Goal: Information Seeking & Learning: Learn about a topic

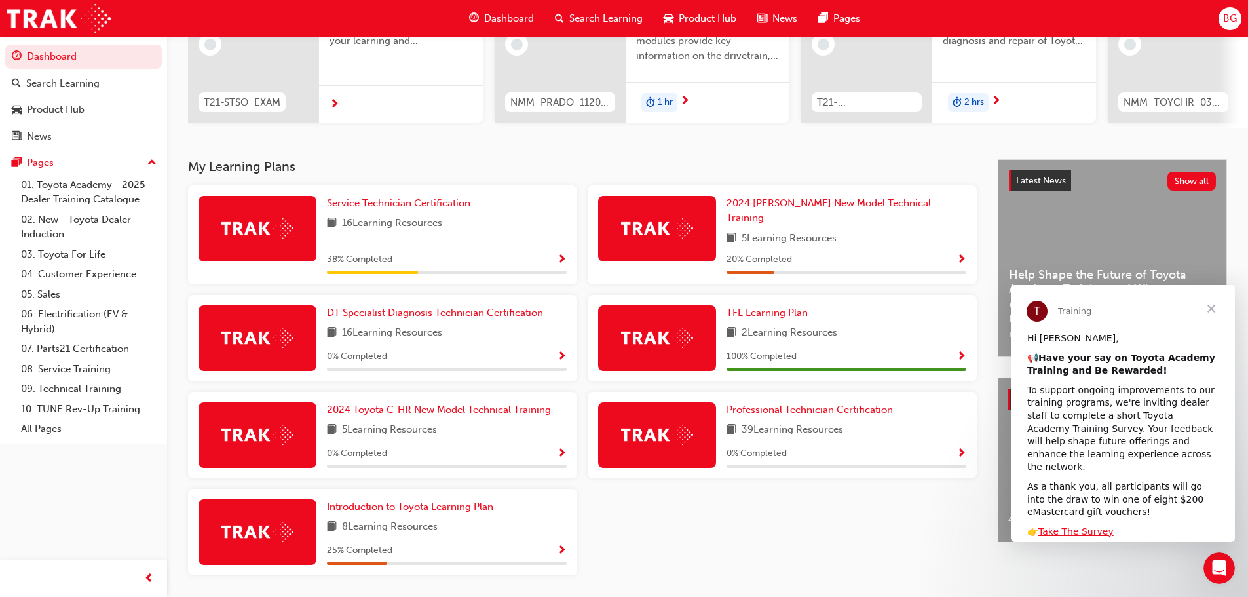
scroll to position [197, 0]
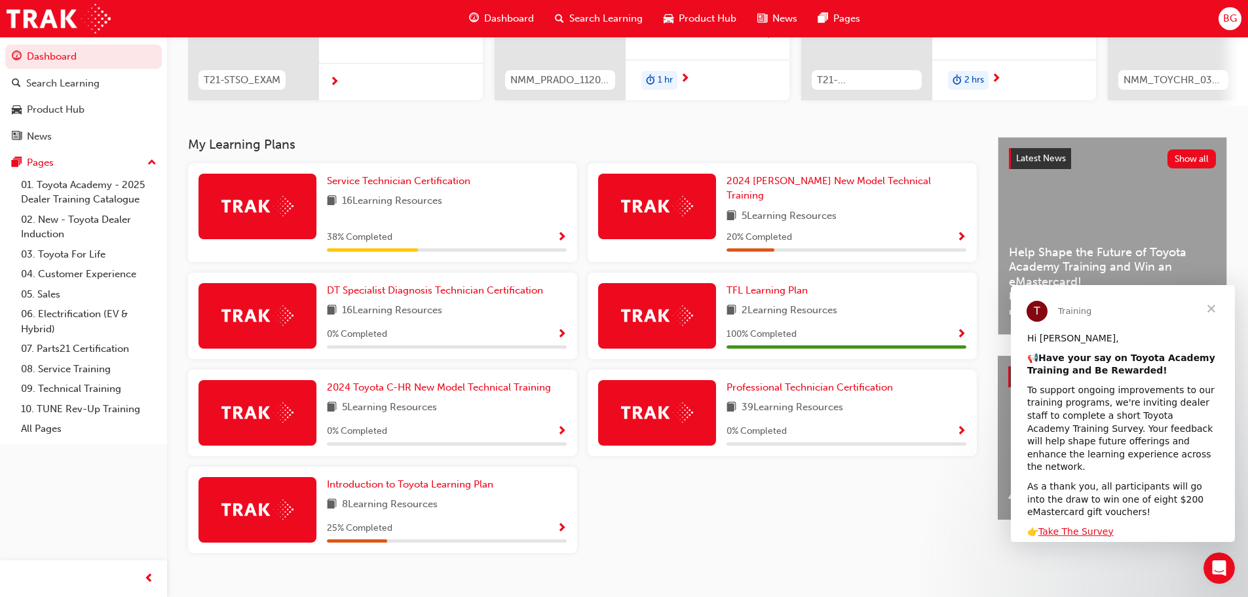
click at [559, 232] on span "Show Progress" at bounding box center [562, 238] width 10 height 12
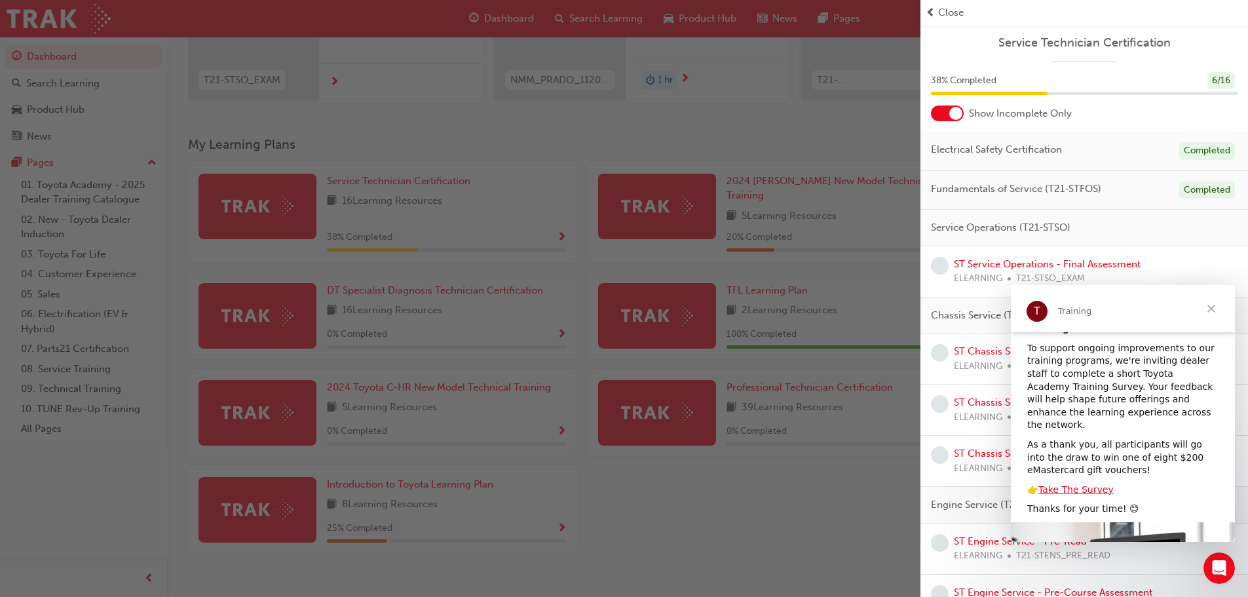
scroll to position [66, 0]
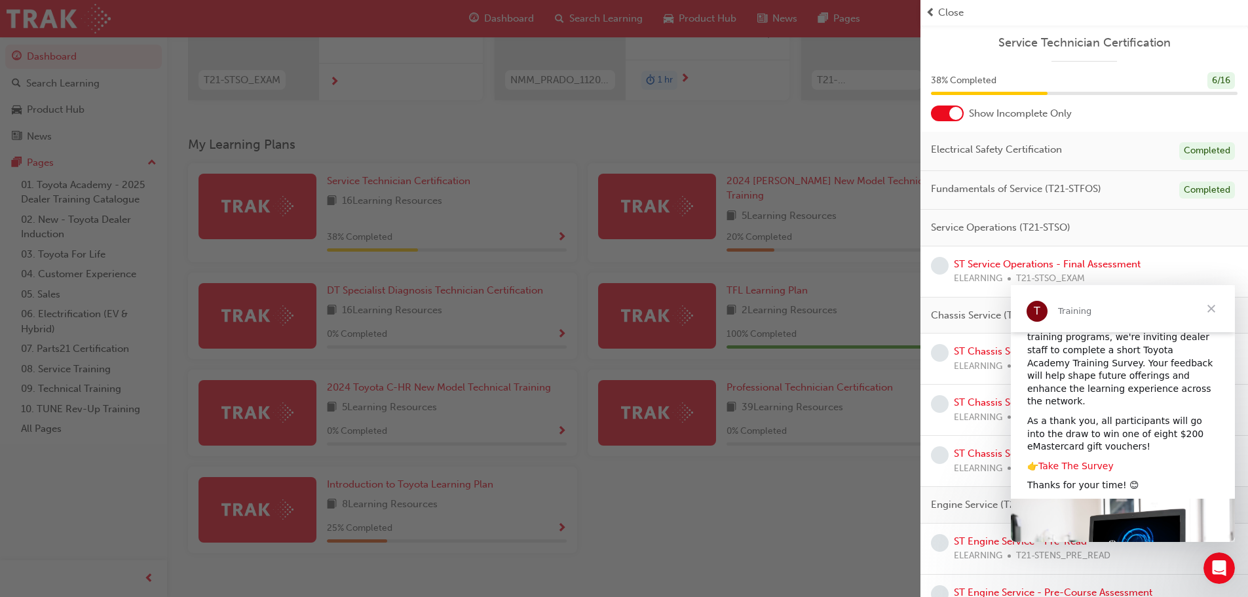
click at [1075, 461] on link "Take The Survey" at bounding box center [1075, 466] width 75 height 10
click at [1203, 306] on span "Close" at bounding box center [1211, 308] width 47 height 47
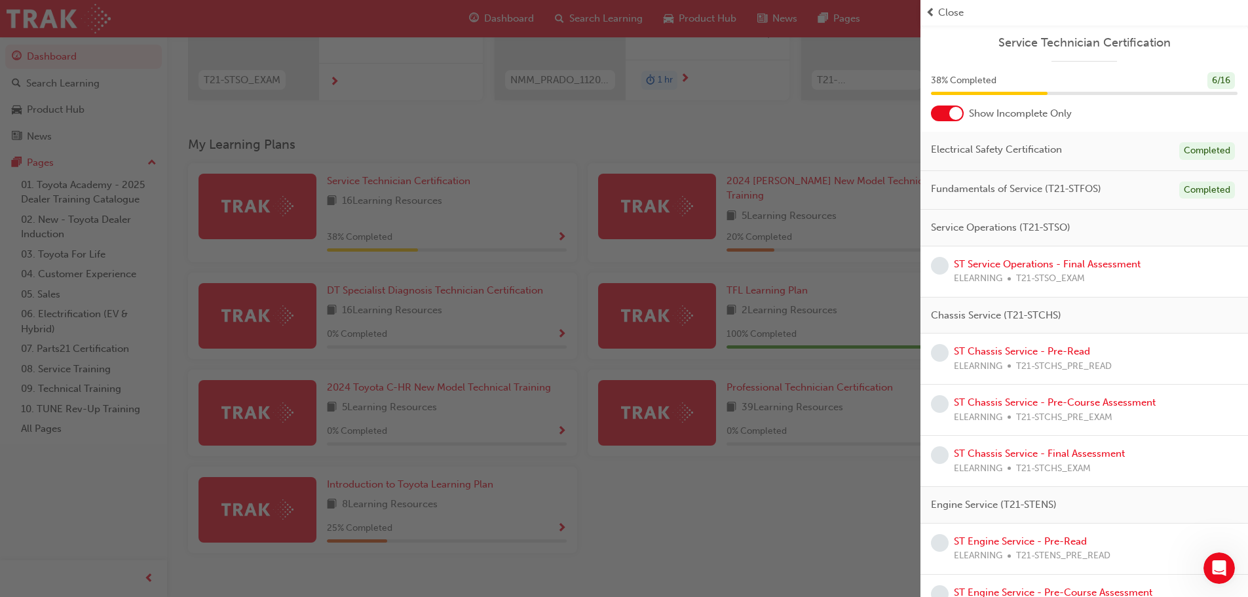
click at [1091, 255] on div "ST Service Operations - Final Assessment ELEARNING T21-STSO_EXAM" at bounding box center [1084, 271] width 328 height 51
click at [1089, 264] on link "ST Service Operations - Final Assessment" at bounding box center [1047, 264] width 187 height 12
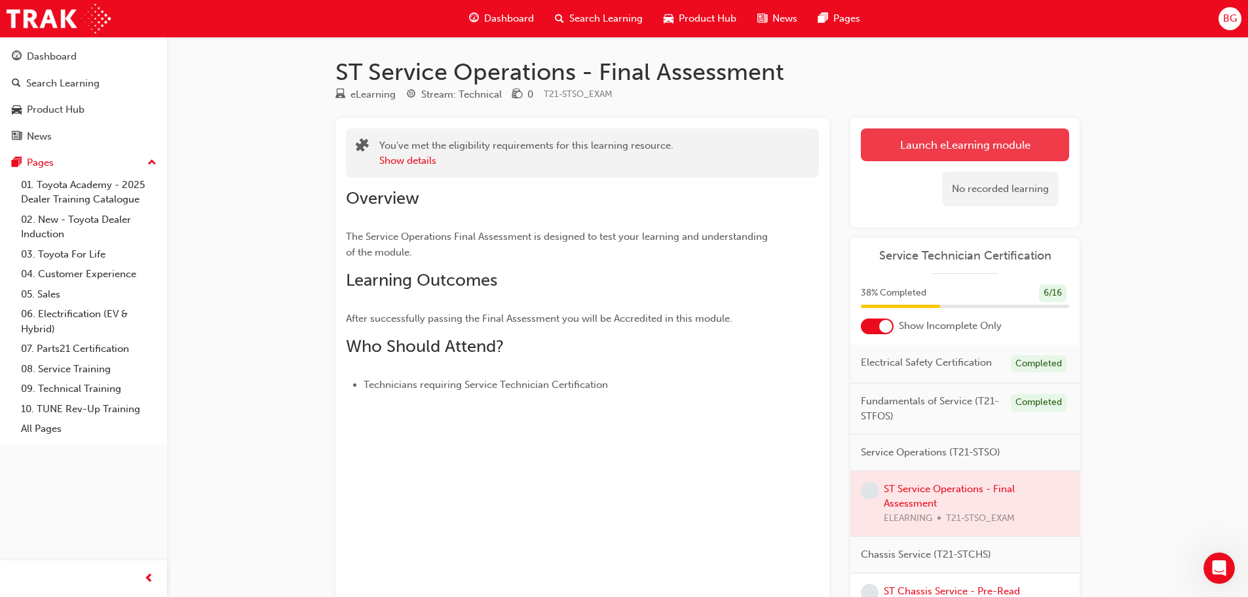
click at [987, 151] on link "Launch eLearning module" at bounding box center [965, 144] width 208 height 33
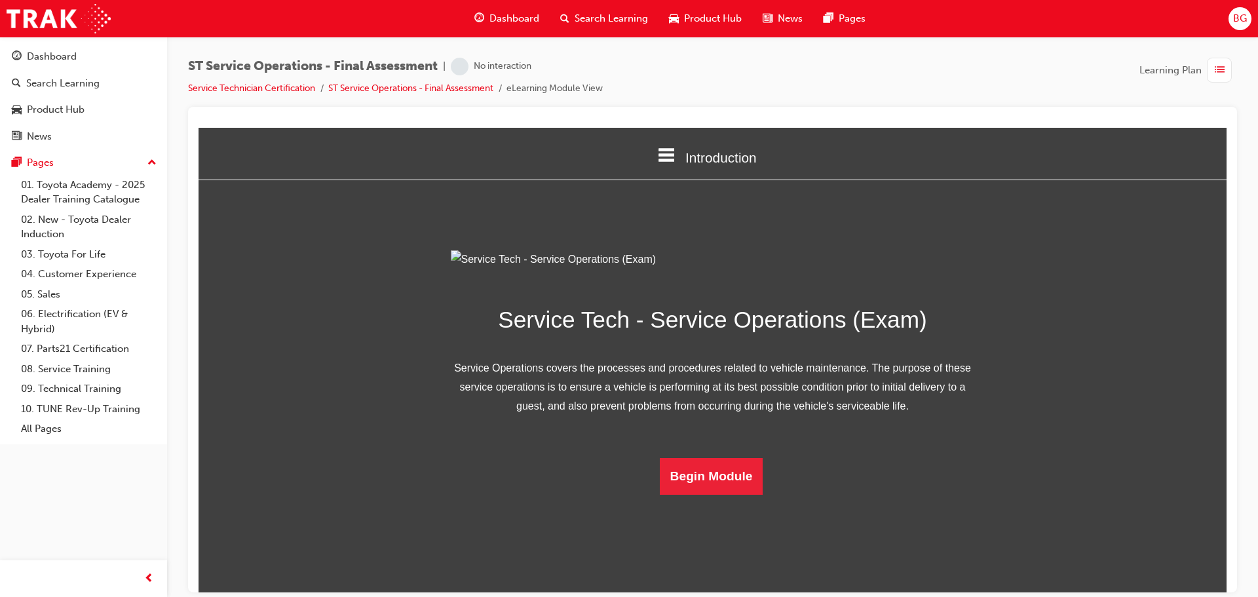
scroll to position [47, 0]
click at [690, 494] on button "Begin Module" at bounding box center [712, 475] width 104 height 37
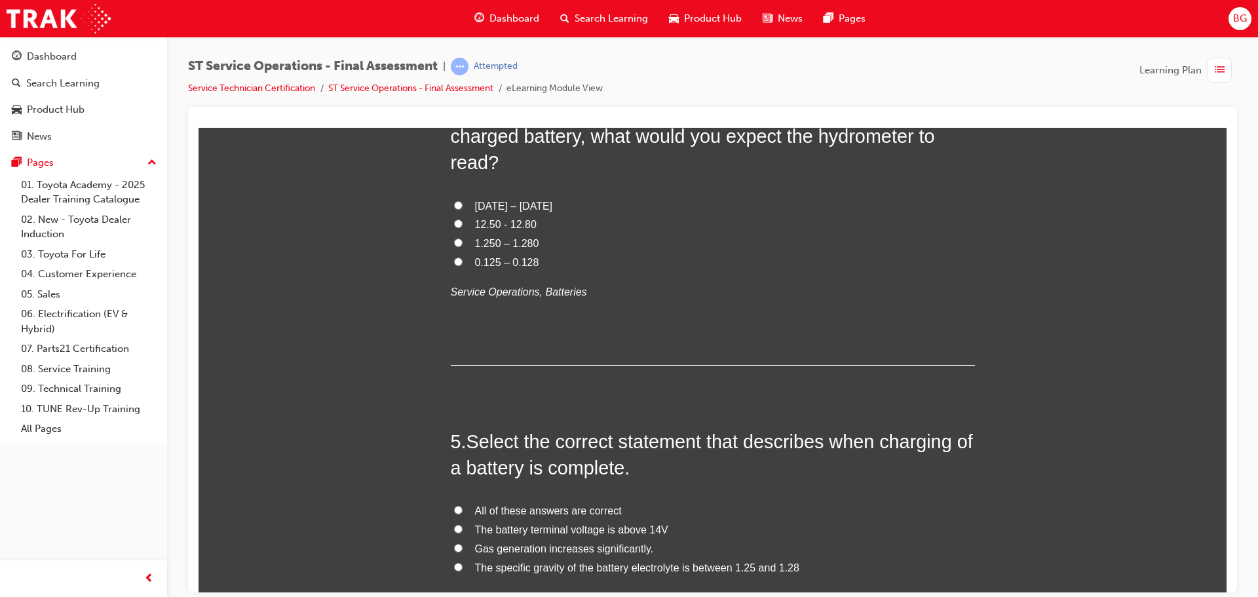
scroll to position [0, 0]
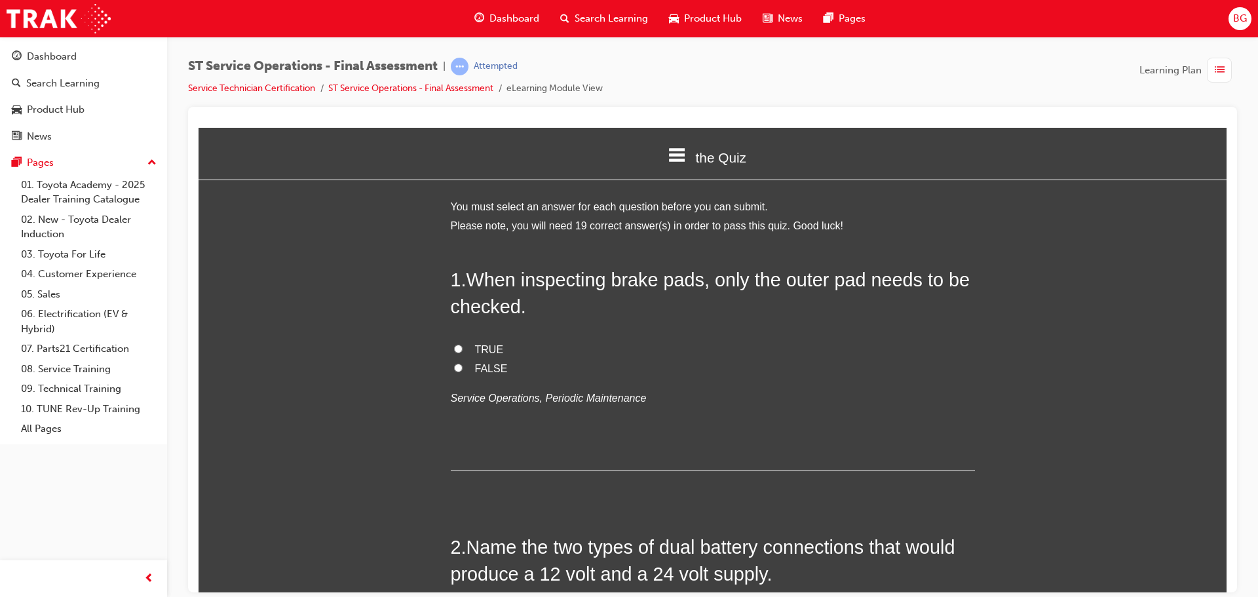
click at [487, 364] on span "FALSE" at bounding box center [491, 367] width 33 height 11
click at [462, 364] on input "FALSE" at bounding box center [458, 367] width 9 height 9
radio input "true"
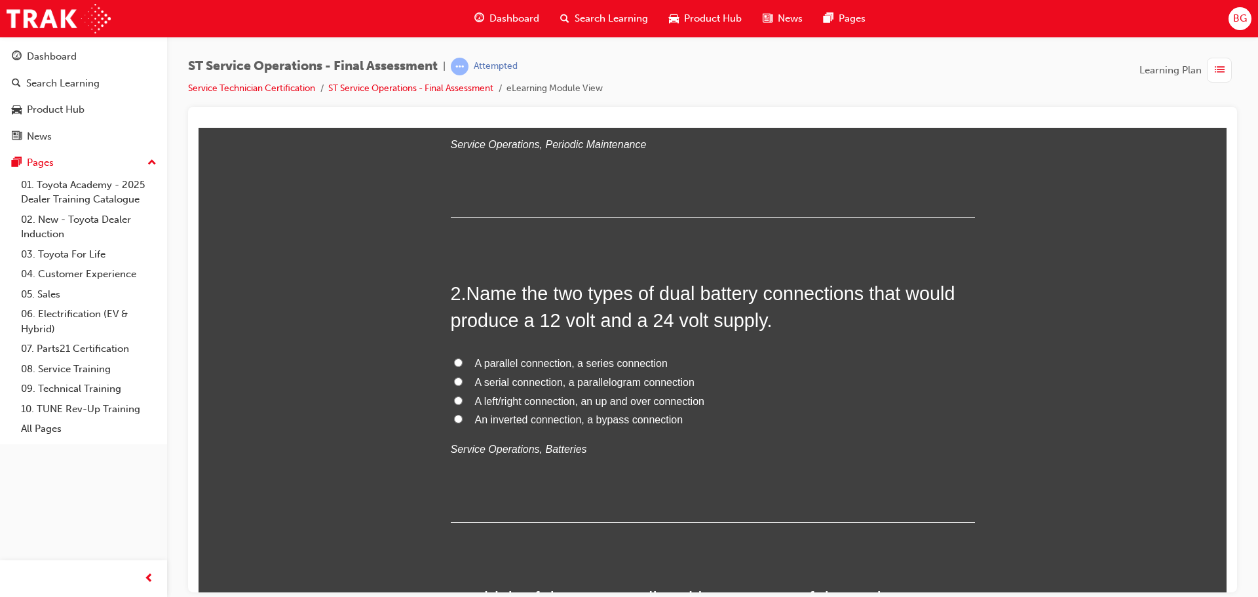
scroll to position [262, 0]
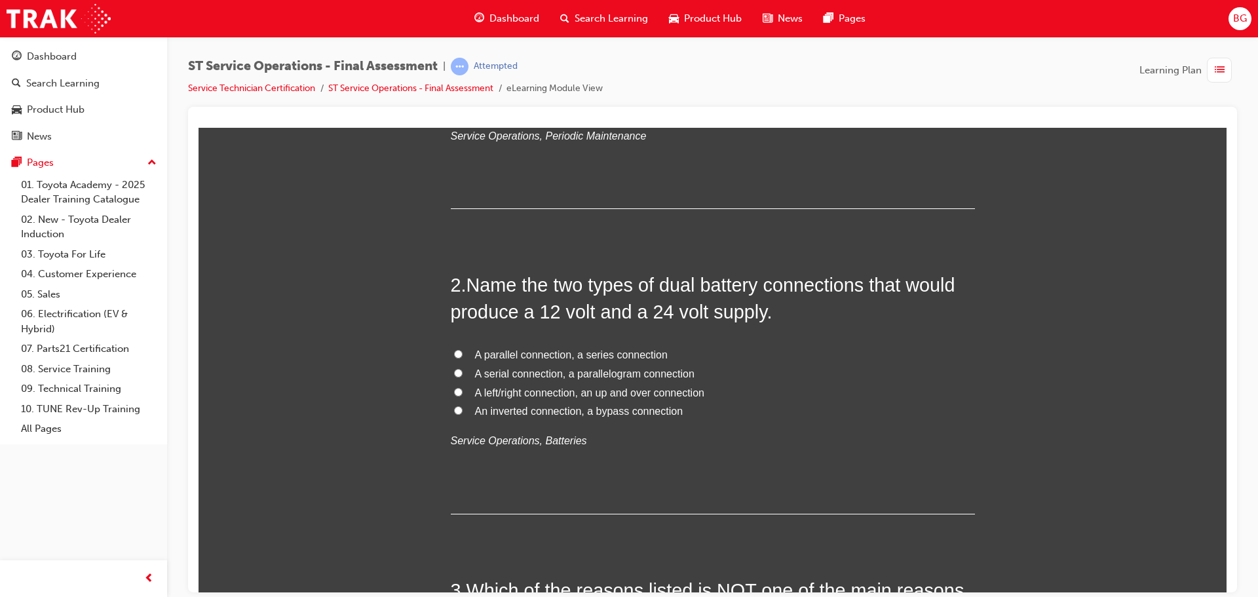
click at [612, 355] on span "A parallel connection, a series connection" at bounding box center [571, 353] width 193 height 11
click at [462, 355] on input "A parallel connection, a series connection" at bounding box center [458, 353] width 9 height 9
radio input "true"
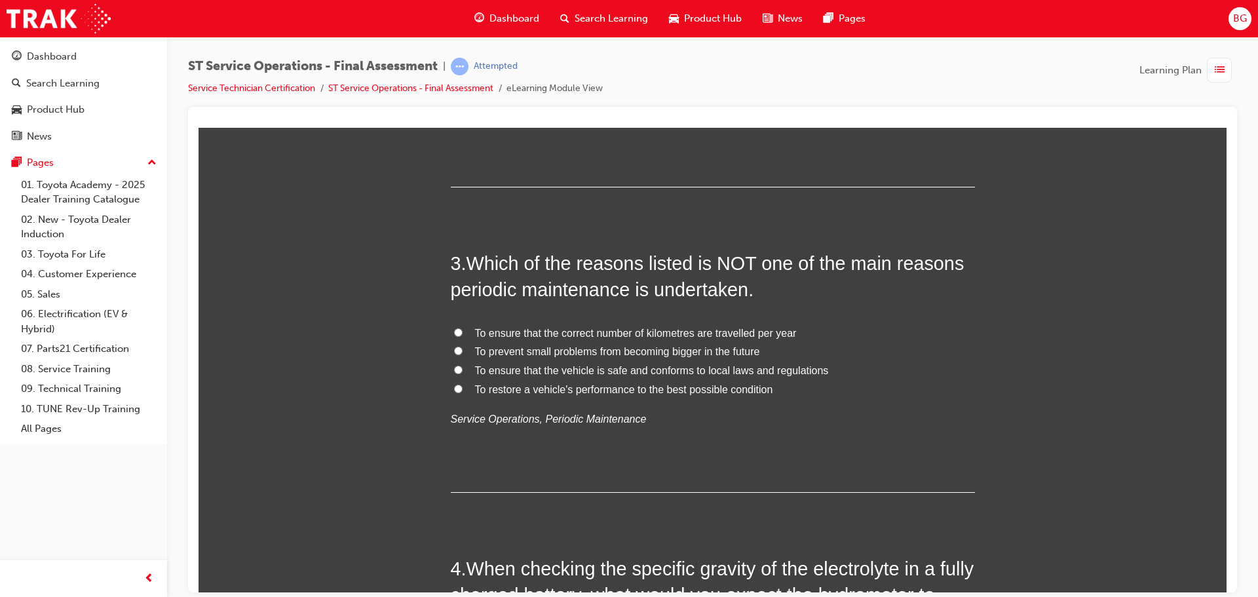
scroll to position [590, 0]
click at [569, 332] on span "To ensure that the correct number of kilometres are travelled per year" at bounding box center [636, 331] width 322 height 11
click at [462, 332] on input "To ensure that the correct number of kilometres are travelled per year" at bounding box center [458, 331] width 9 height 9
radio input "true"
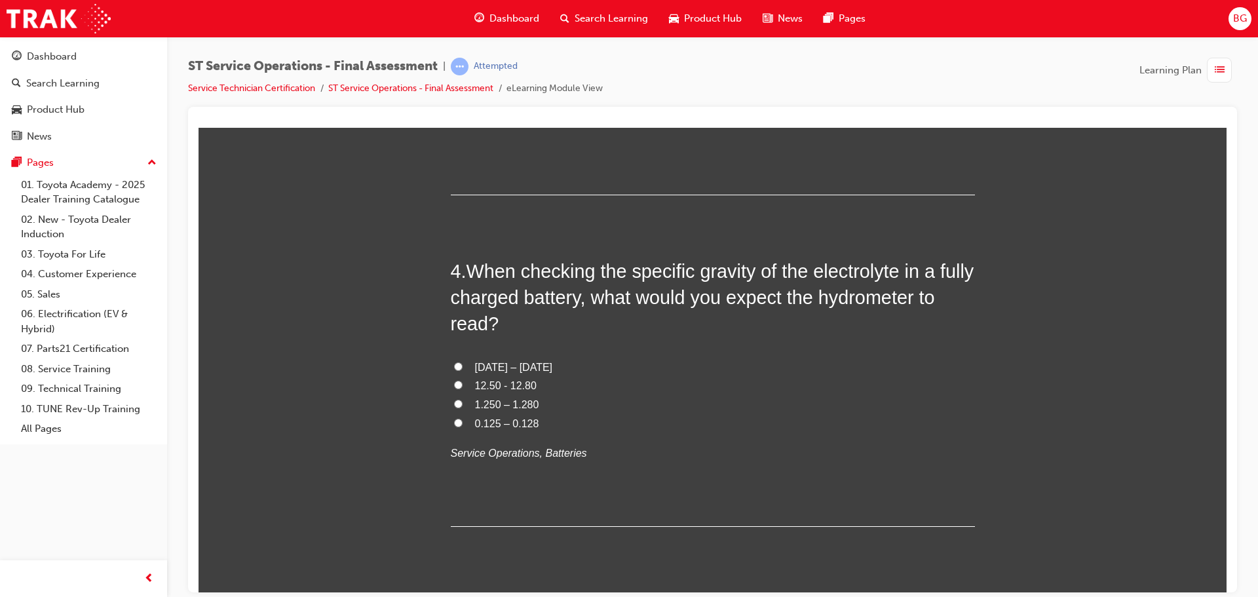
scroll to position [917, 0]
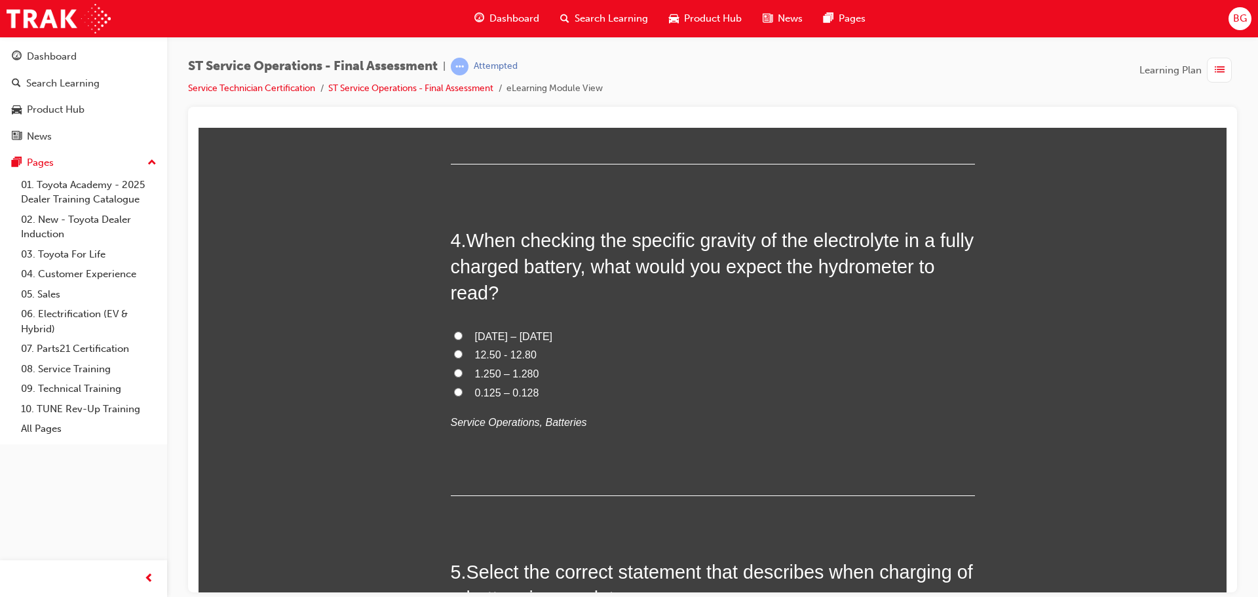
click at [454, 373] on input "1.250 – 1.280" at bounding box center [458, 372] width 9 height 9
radio input "true"
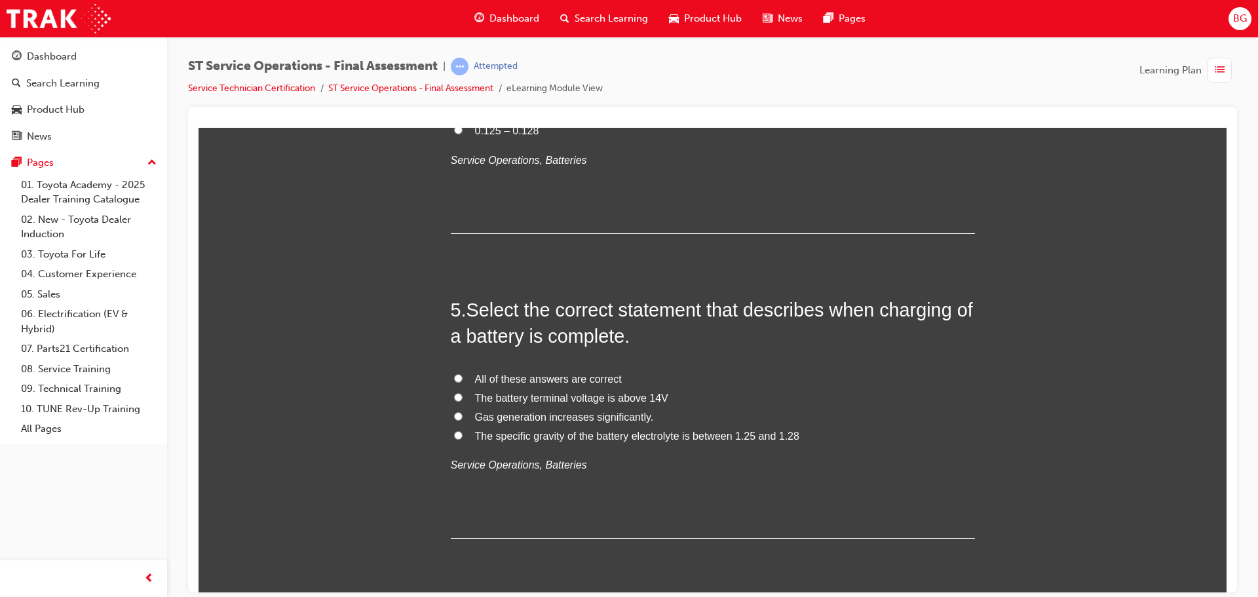
scroll to position [1245, 0]
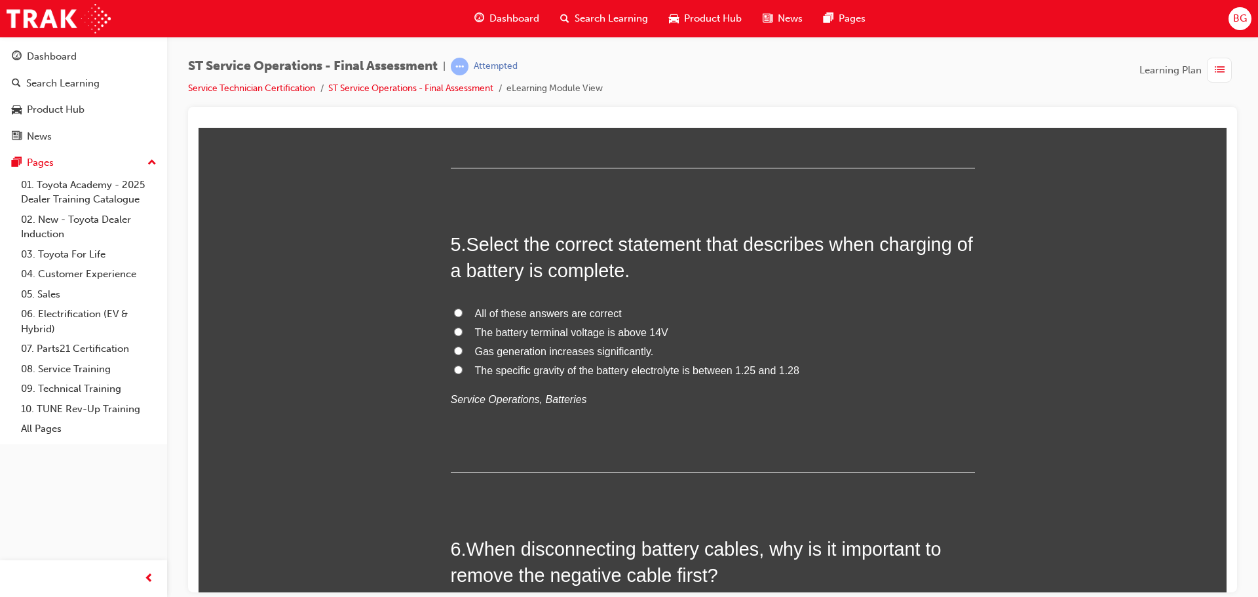
click at [584, 368] on span "The specific gravity of the battery electrolyte is between 1.25 and 1.28" at bounding box center [637, 369] width 324 height 11
click at [462, 368] on input "The specific gravity of the battery electrolyte is between 1.25 and 1.28" at bounding box center [458, 369] width 9 height 9
radio input "true"
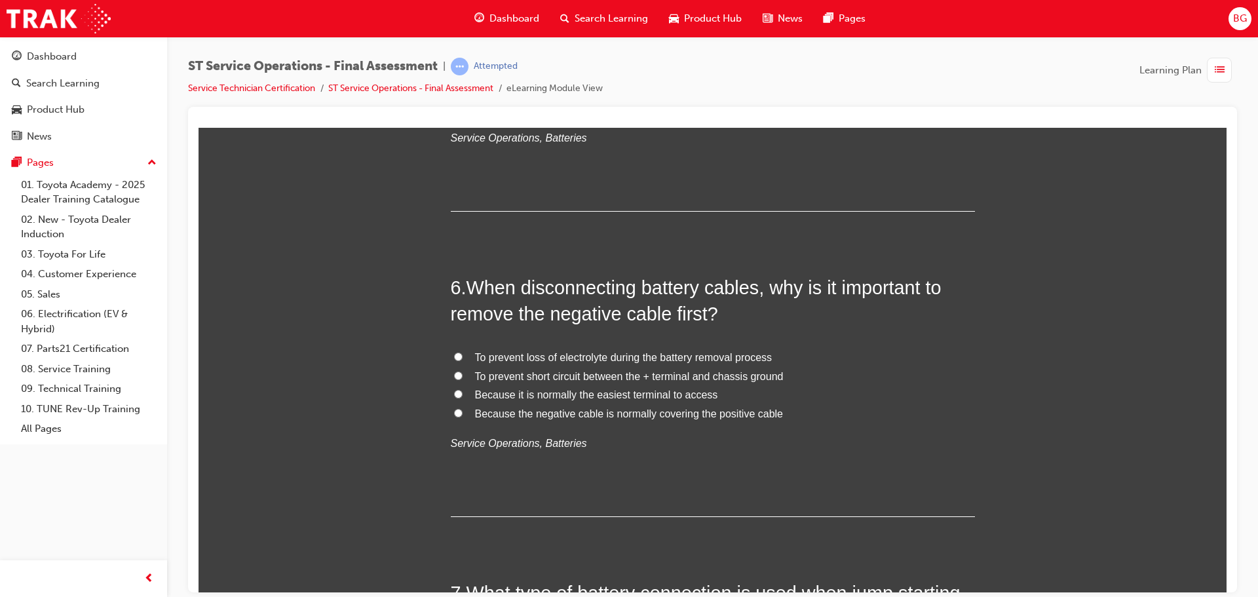
scroll to position [1507, 0]
click at [555, 371] on span "To prevent short circuit between the + terminal and chassis ground" at bounding box center [629, 374] width 309 height 11
click at [462, 371] on input "To prevent short circuit between the + terminal and chassis ground" at bounding box center [458, 374] width 9 height 9
radio input "true"
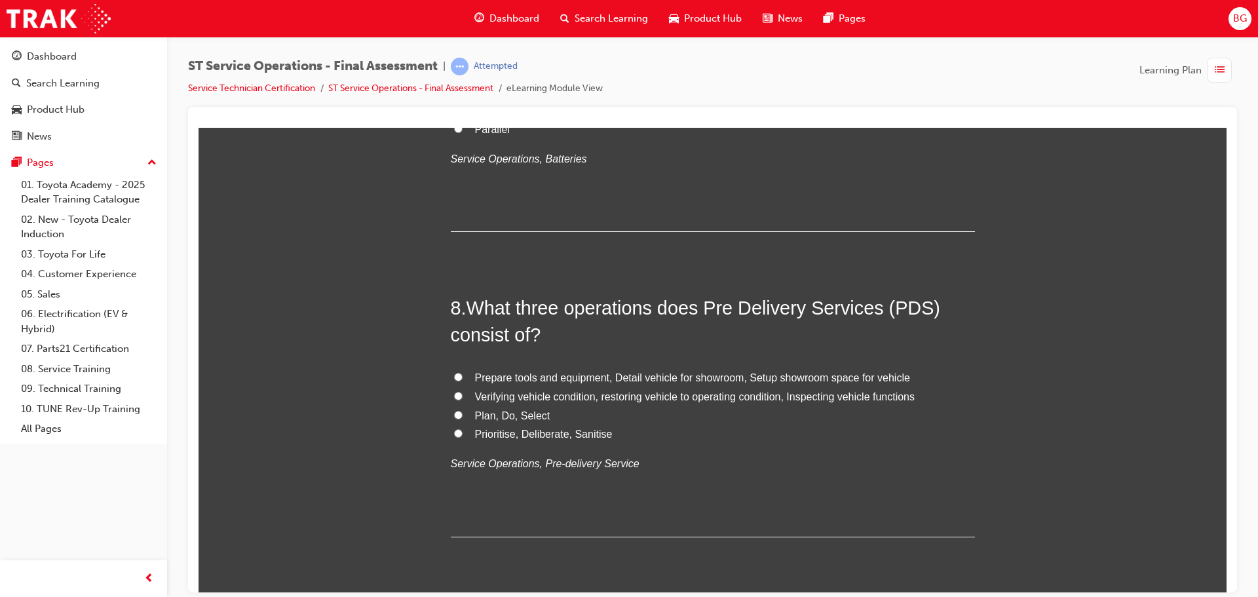
scroll to position [2096, 0]
click at [799, 396] on span "Verifying vehicle condition, restoring vehicle to operating condition, Inspecti…" at bounding box center [695, 395] width 440 height 11
click at [462, 396] on input "Verifying vehicle condition, restoring vehicle to operating condition, Inspecti…" at bounding box center [458, 394] width 9 height 9
radio input "true"
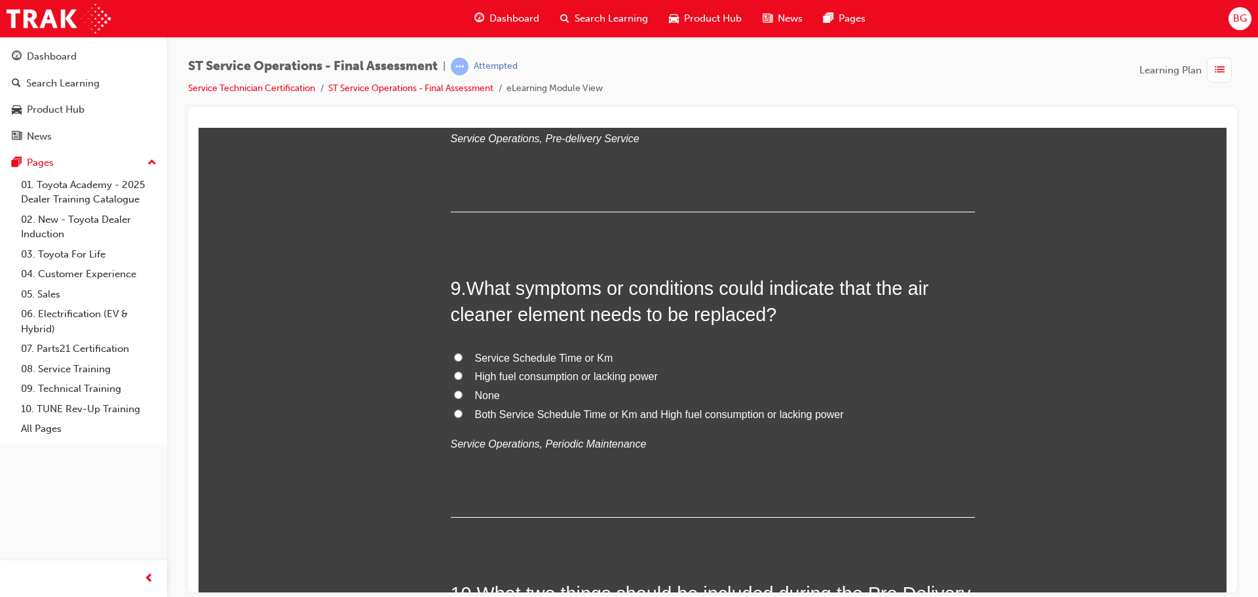
scroll to position [2424, 0]
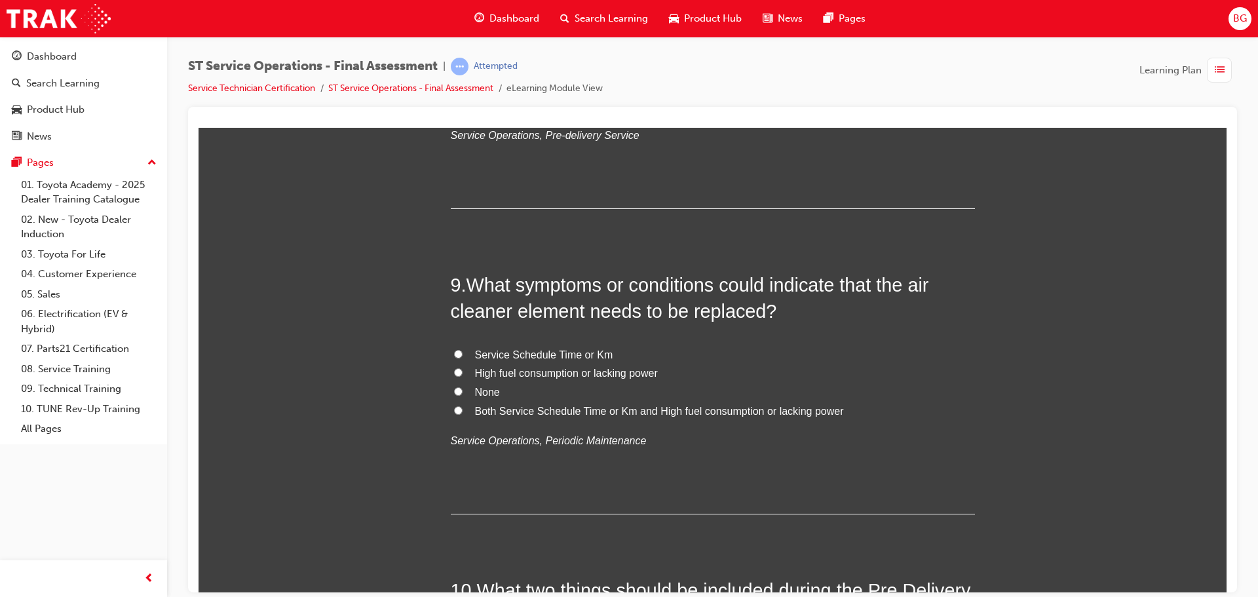
click at [631, 411] on span "Both Service Schedule Time or Km and High fuel consumption or lacking power" at bounding box center [659, 410] width 369 height 11
click at [462, 411] on input "Both Service Schedule Time or Km and High fuel consumption or lacking power" at bounding box center [458, 409] width 9 height 9
radio input "true"
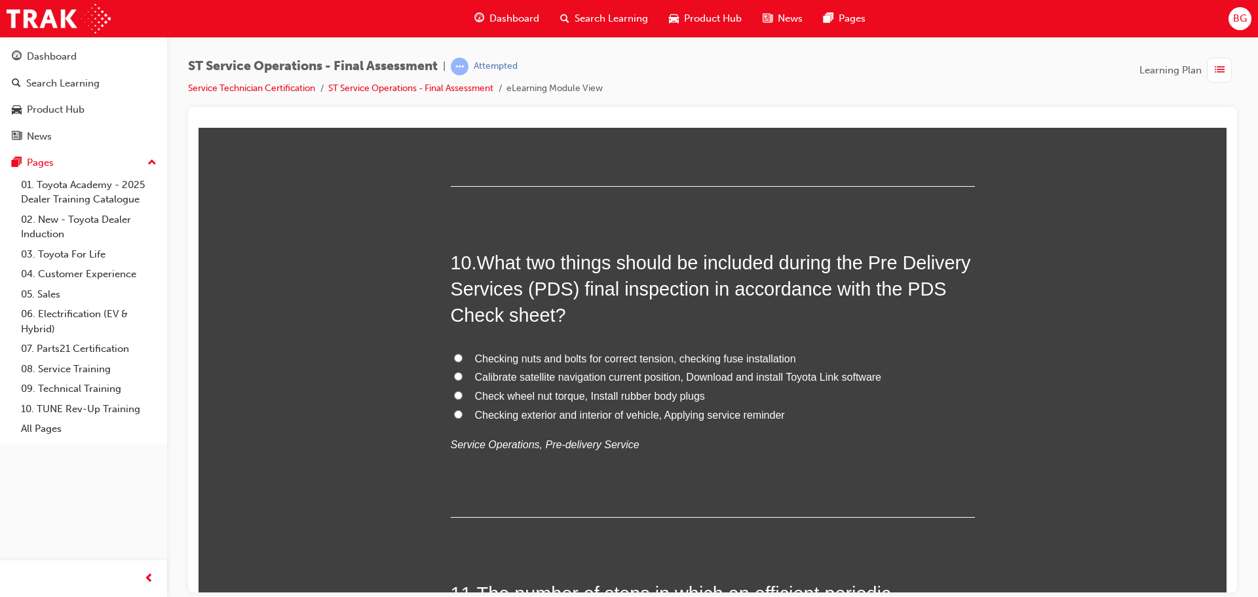
scroll to position [2686, 0]
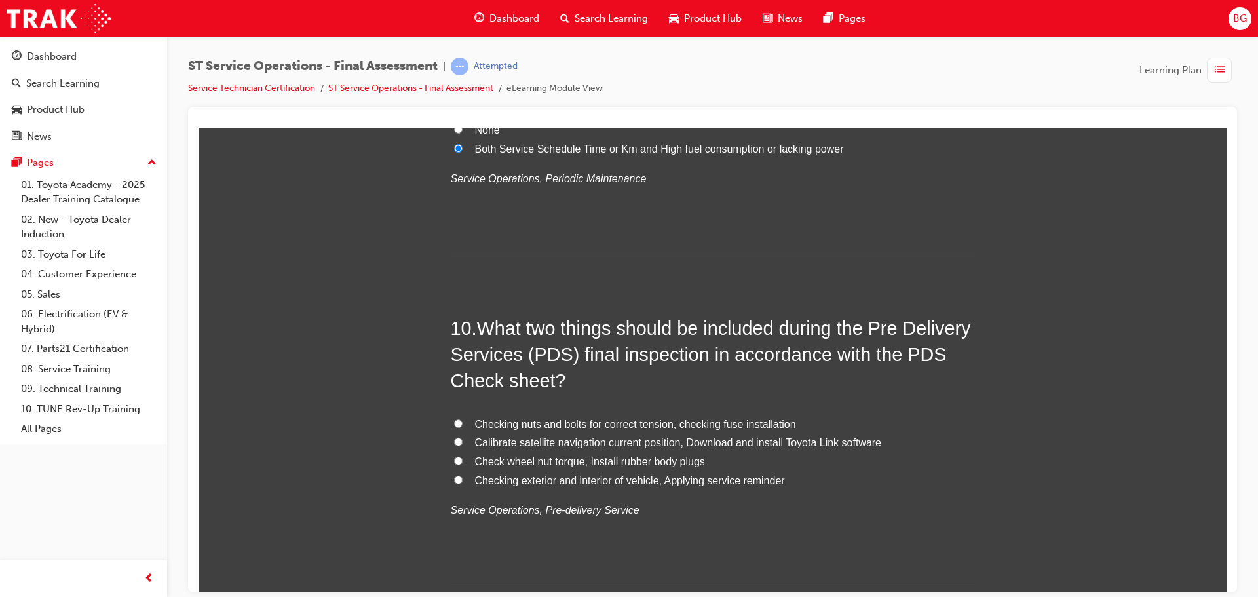
click at [635, 461] on span "Check wheel nut torque, Install rubber body plugs" at bounding box center [590, 460] width 230 height 11
click at [462, 461] on input "Check wheel nut torque, Install rubber body plugs" at bounding box center [458, 460] width 9 height 9
radio input "true"
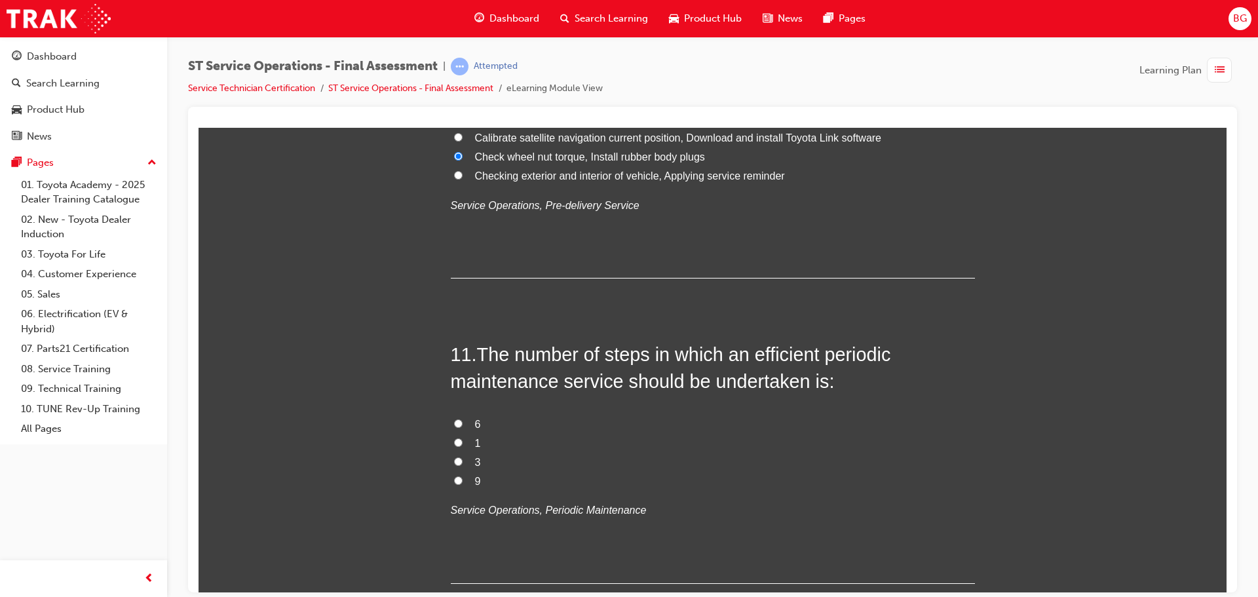
scroll to position [3013, 0]
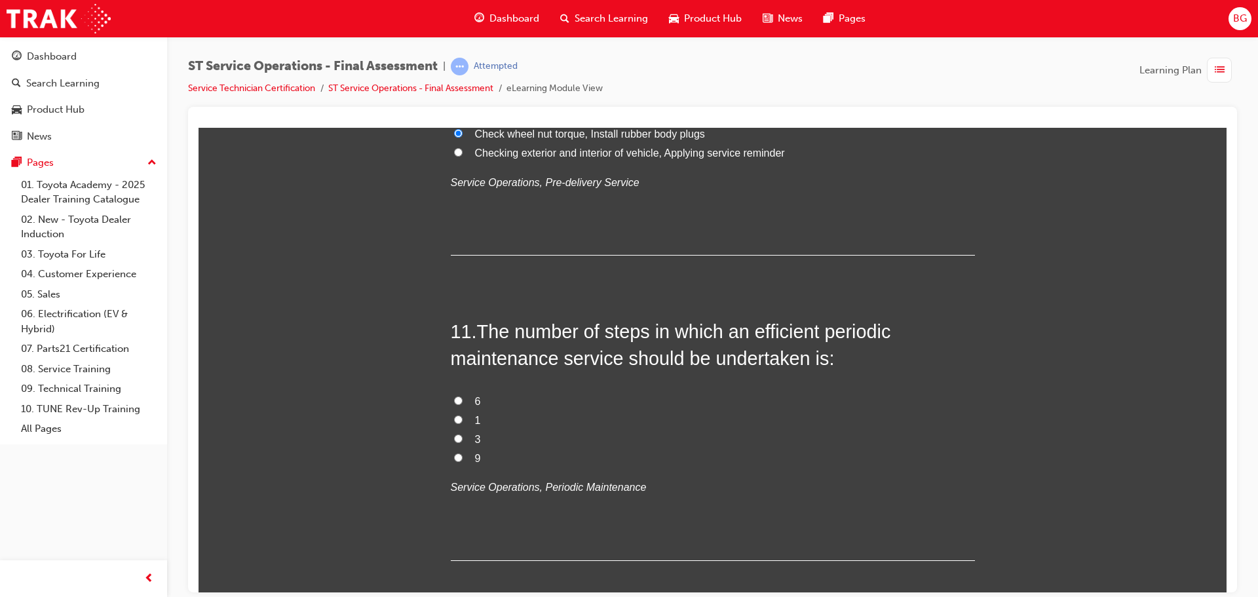
click at [455, 402] on input "6" at bounding box center [458, 400] width 9 height 9
radio input "true"
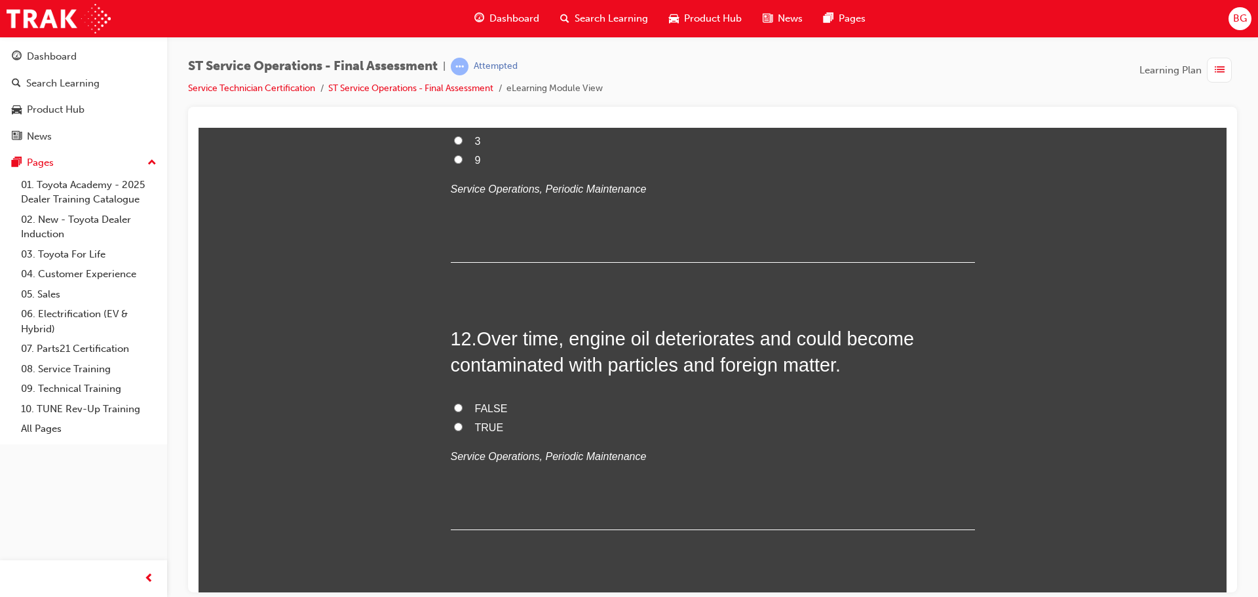
scroll to position [3341, 0]
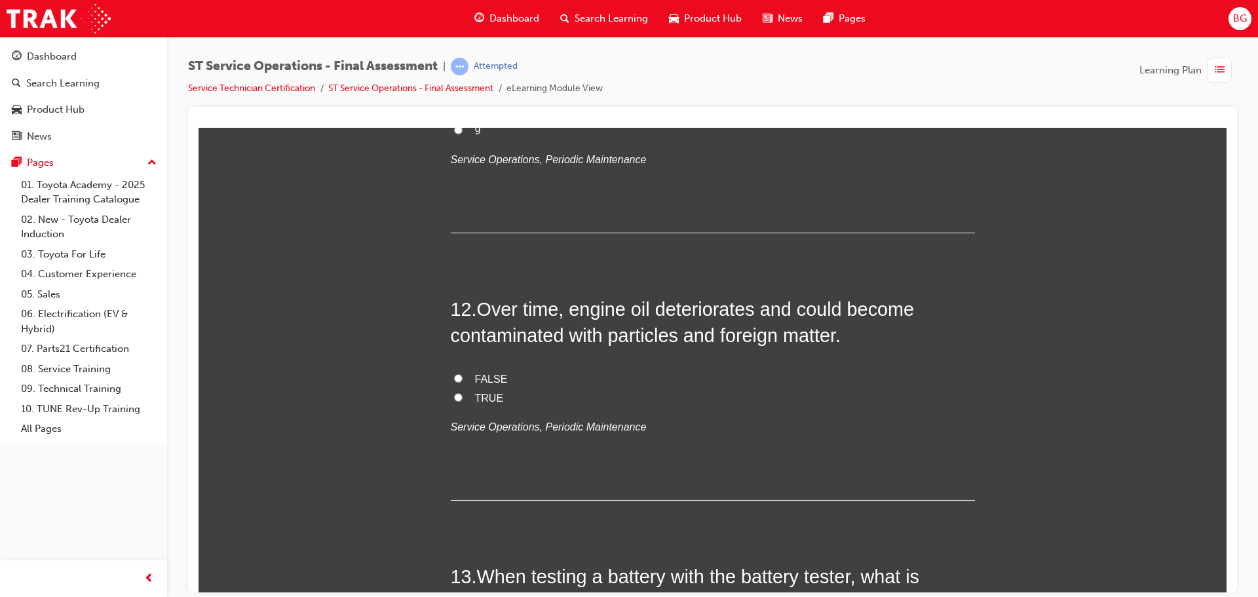
click at [475, 396] on span "TRUE" at bounding box center [489, 397] width 29 height 11
click at [462, 396] on input "TRUE" at bounding box center [458, 396] width 9 height 9
radio input "true"
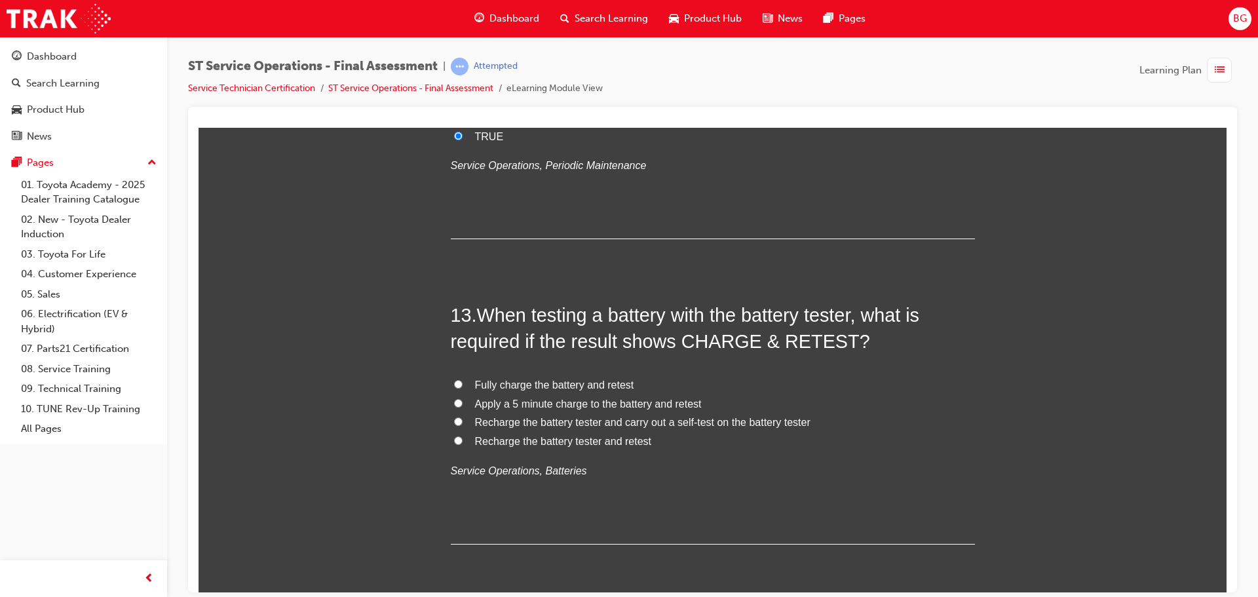
scroll to position [3603, 0]
click at [609, 388] on span "Fully charge the battery and retest" at bounding box center [554, 383] width 159 height 11
click at [462, 387] on input "Fully charge the battery and retest" at bounding box center [458, 383] width 9 height 9
radio input "true"
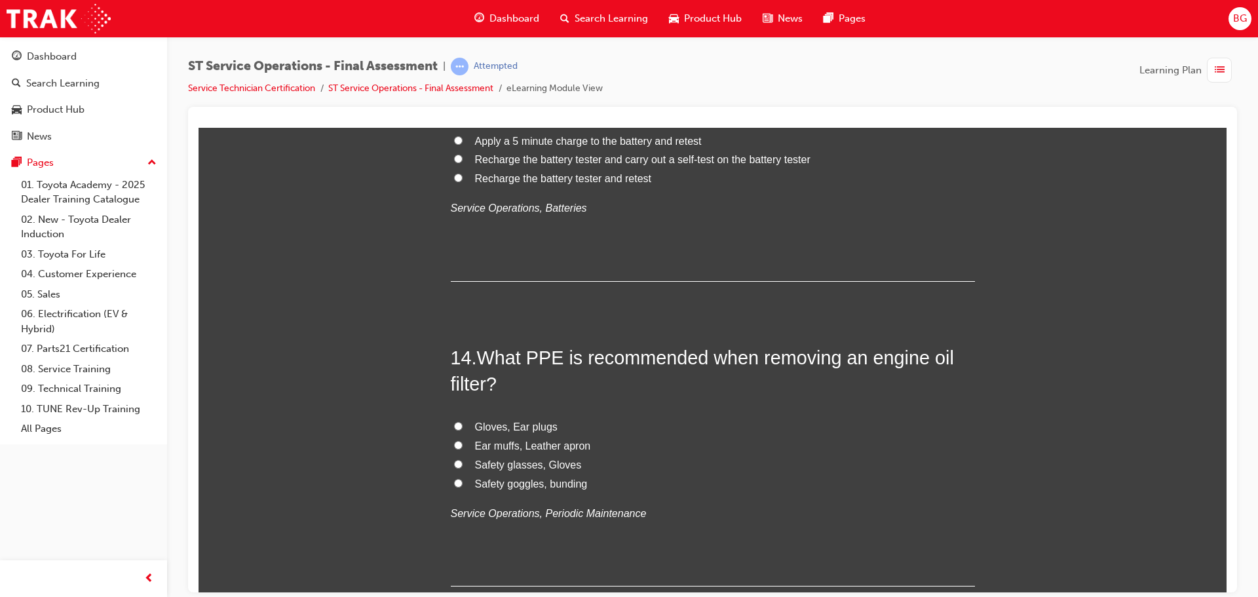
scroll to position [3930, 0]
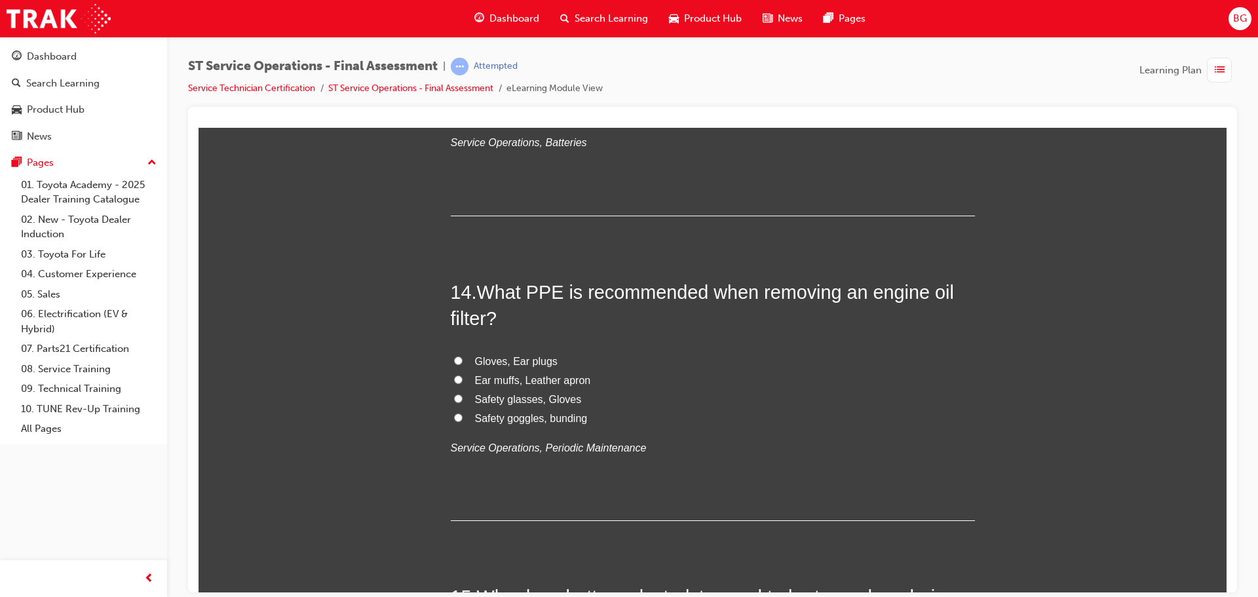
click at [565, 402] on span "Safety glasses, Gloves" at bounding box center [528, 398] width 107 height 11
click at [462, 402] on input "Safety glasses, Gloves" at bounding box center [458, 398] width 9 height 9
radio input "true"
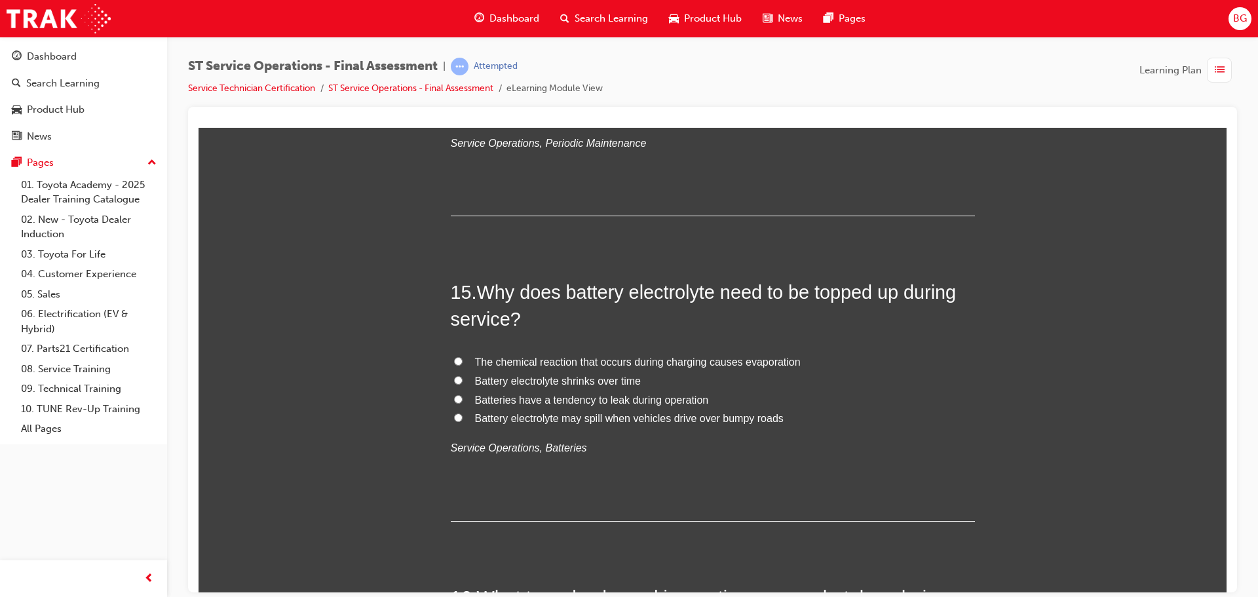
scroll to position [4258, 0]
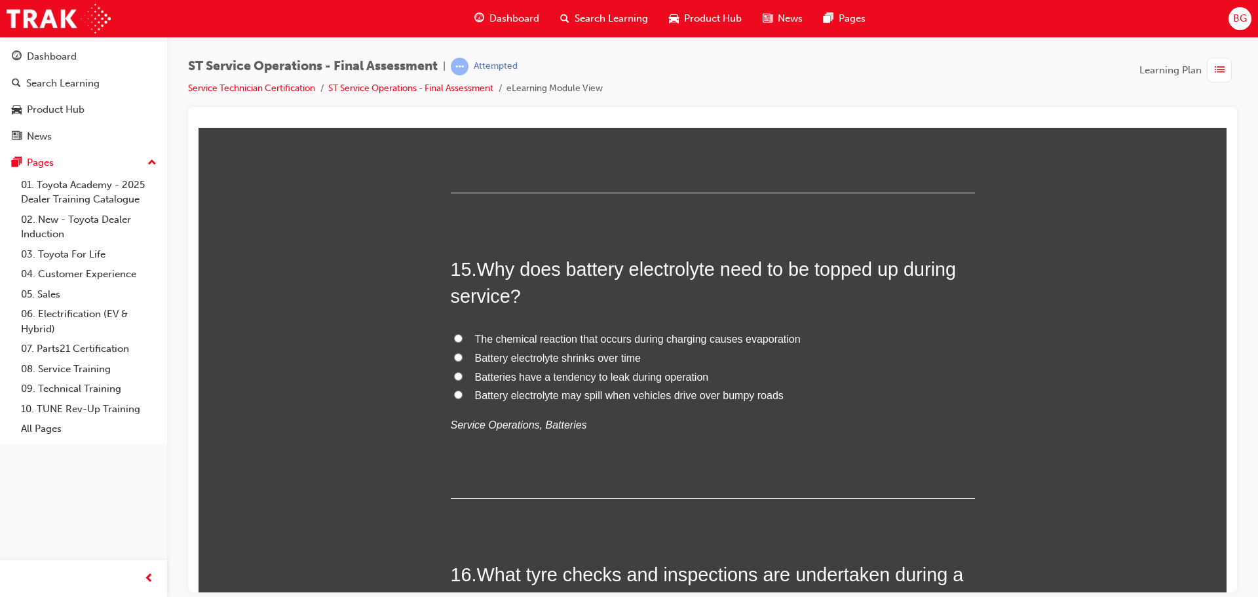
click at [710, 341] on span "The chemical reaction that occurs during charging causes evaporation" at bounding box center [638, 338] width 326 height 11
click at [462, 341] on input "The chemical reaction that occurs during charging causes evaporation" at bounding box center [458, 337] width 9 height 9
radio input "true"
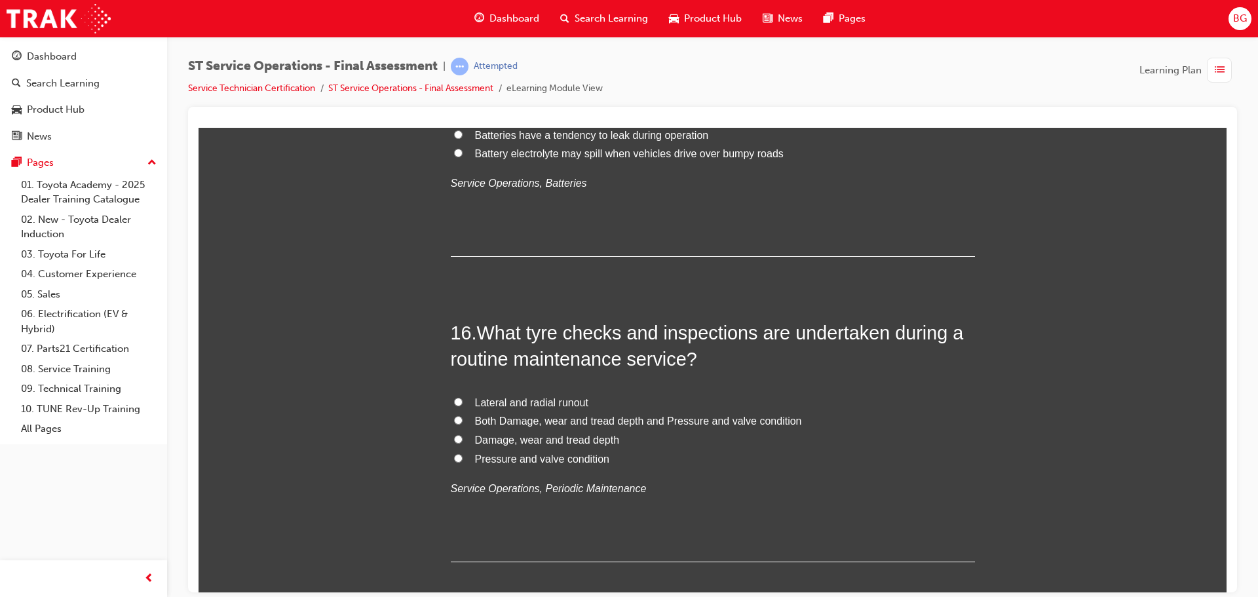
scroll to position [4520, 0]
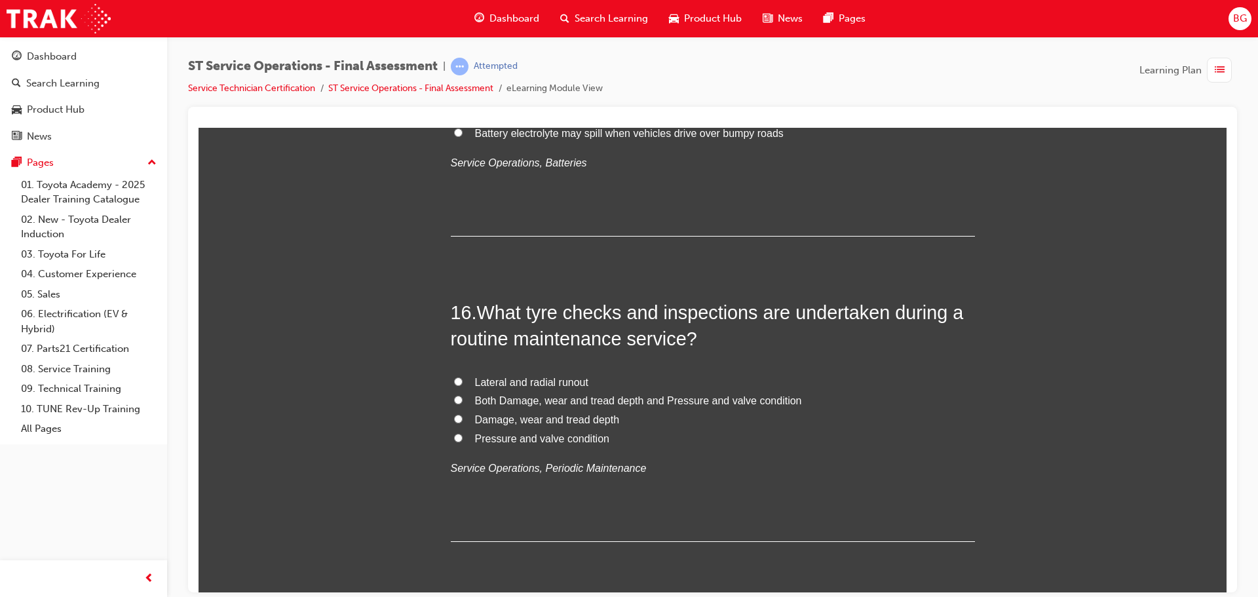
click at [620, 404] on span "Both Damage, wear and tread depth and Pressure and valve condition" at bounding box center [638, 399] width 327 height 11
click at [462, 404] on input "Both Damage, wear and tread depth and Pressure and valve condition" at bounding box center [458, 399] width 9 height 9
radio input "true"
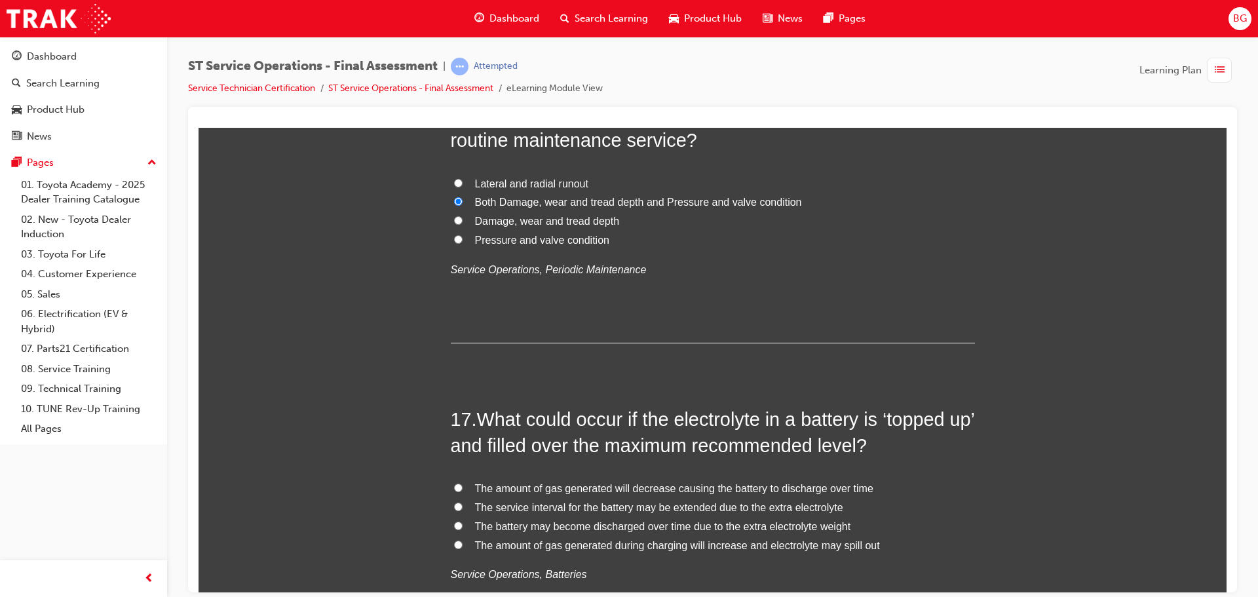
scroll to position [4782, 0]
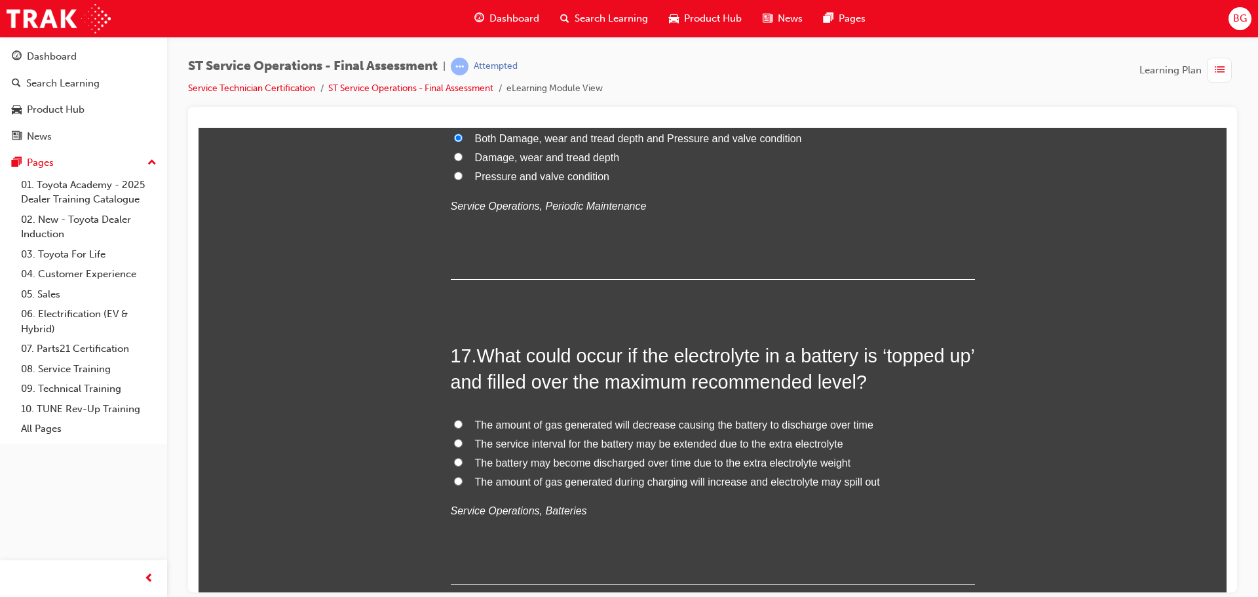
click at [578, 483] on span "The amount of gas generated during charging will increase and electrolyte may s…" at bounding box center [677, 481] width 405 height 11
click at [462, 483] on input "The amount of gas generated during charging will increase and electrolyte may s…" at bounding box center [458, 480] width 9 height 9
radio input "true"
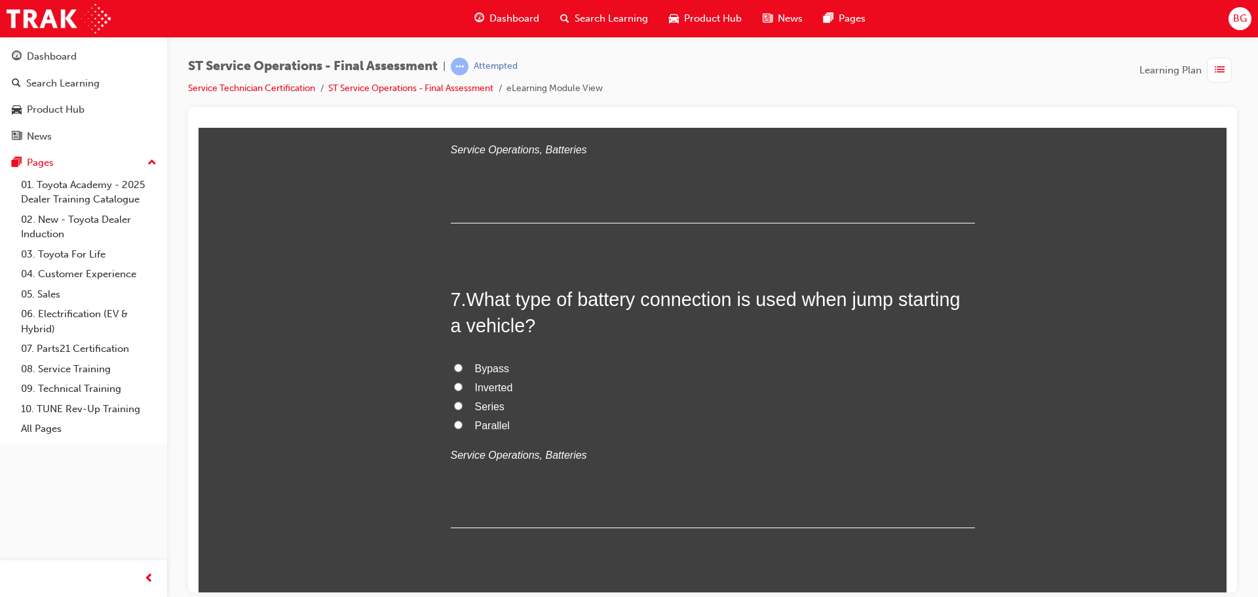
scroll to position [1769, 0]
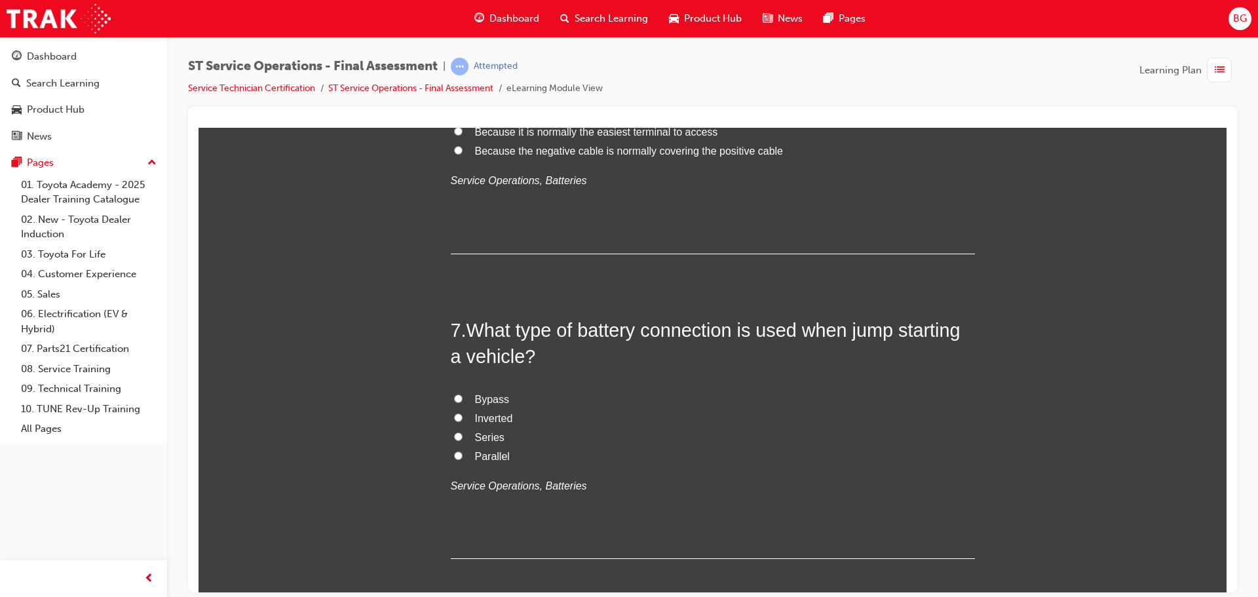
click at [480, 450] on span "Parallel" at bounding box center [492, 455] width 35 height 11
click at [462, 451] on input "Parallel" at bounding box center [458, 455] width 9 height 9
radio input "true"
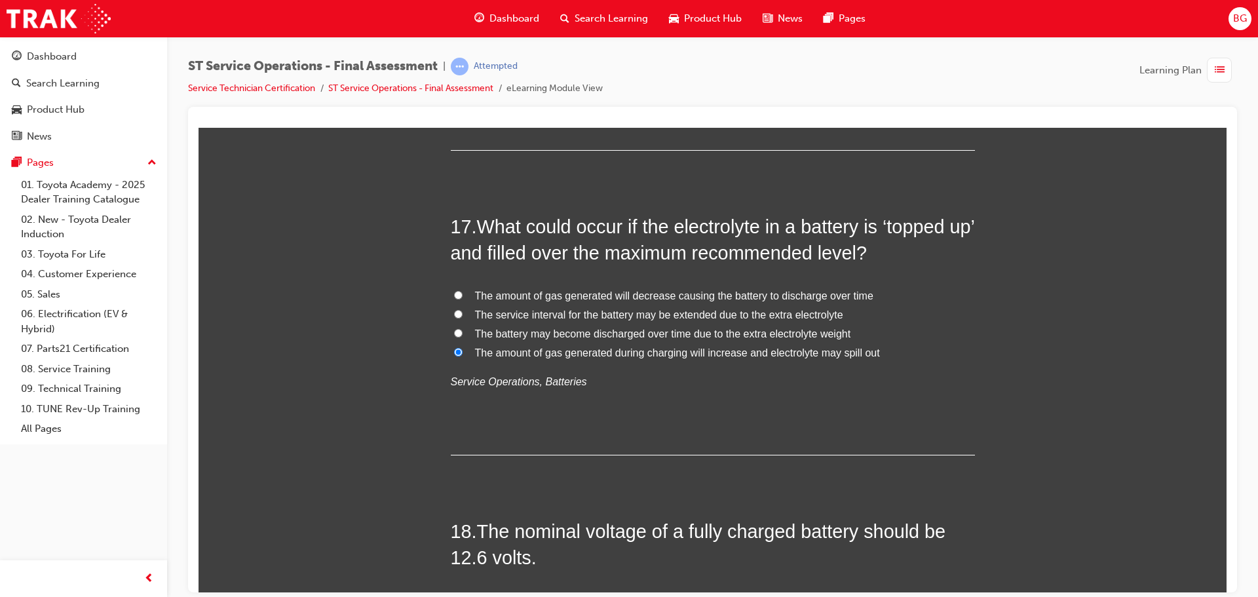
scroll to position [5175, 0]
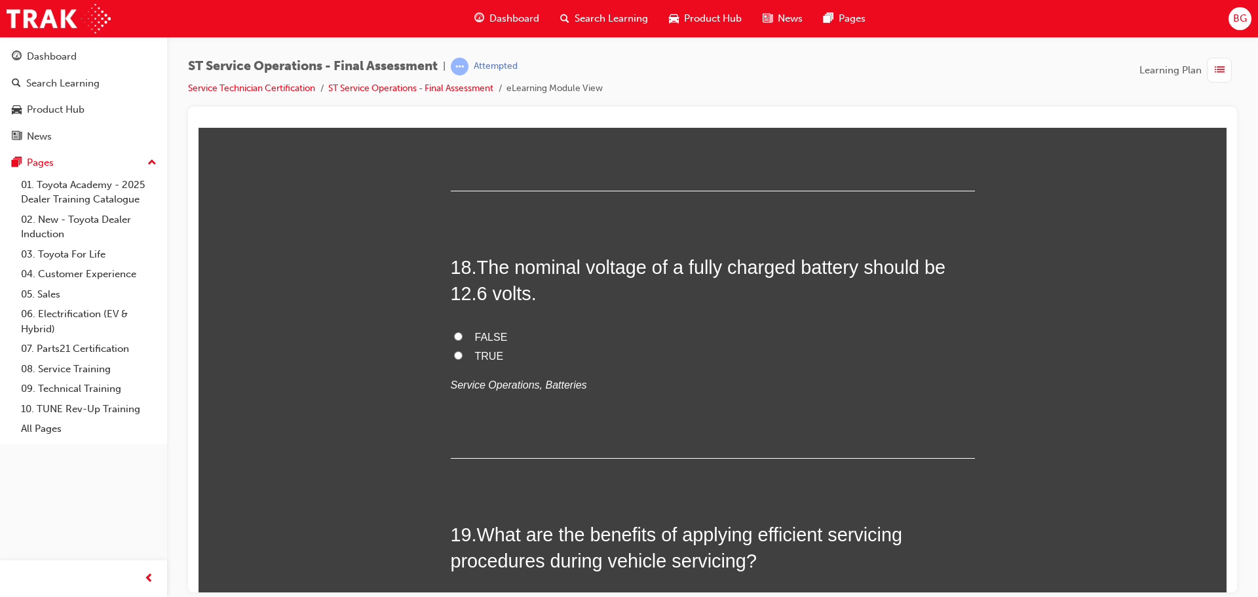
click at [491, 357] on span "TRUE" at bounding box center [489, 355] width 29 height 11
click at [462, 357] on input "TRUE" at bounding box center [458, 354] width 9 height 9
radio input "true"
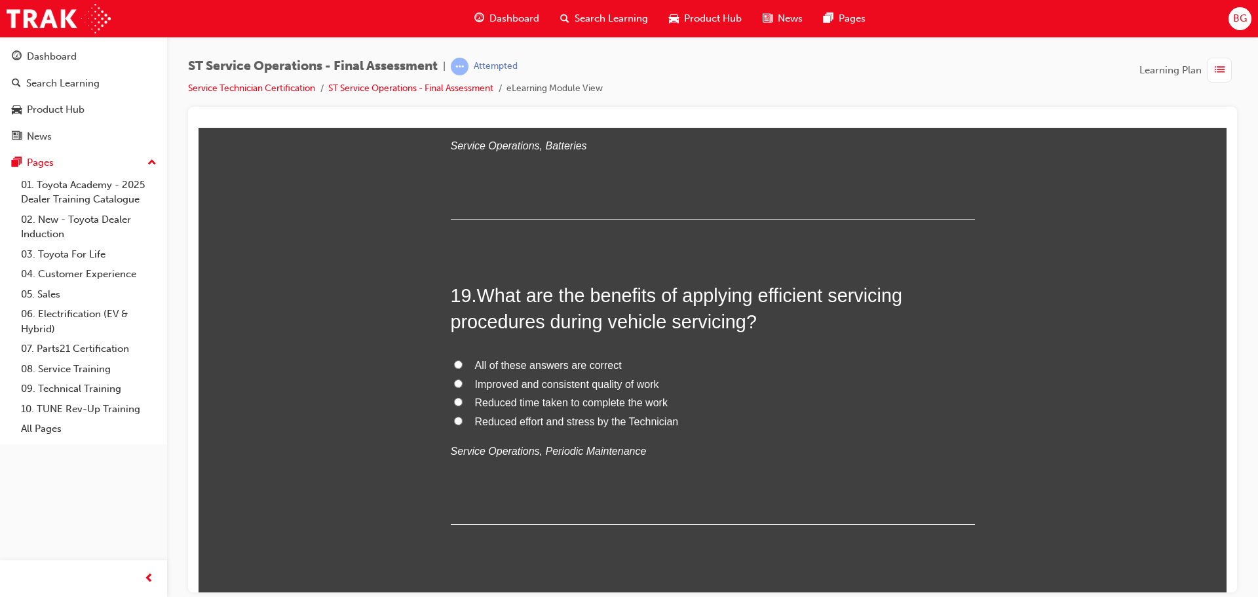
scroll to position [5437, 0]
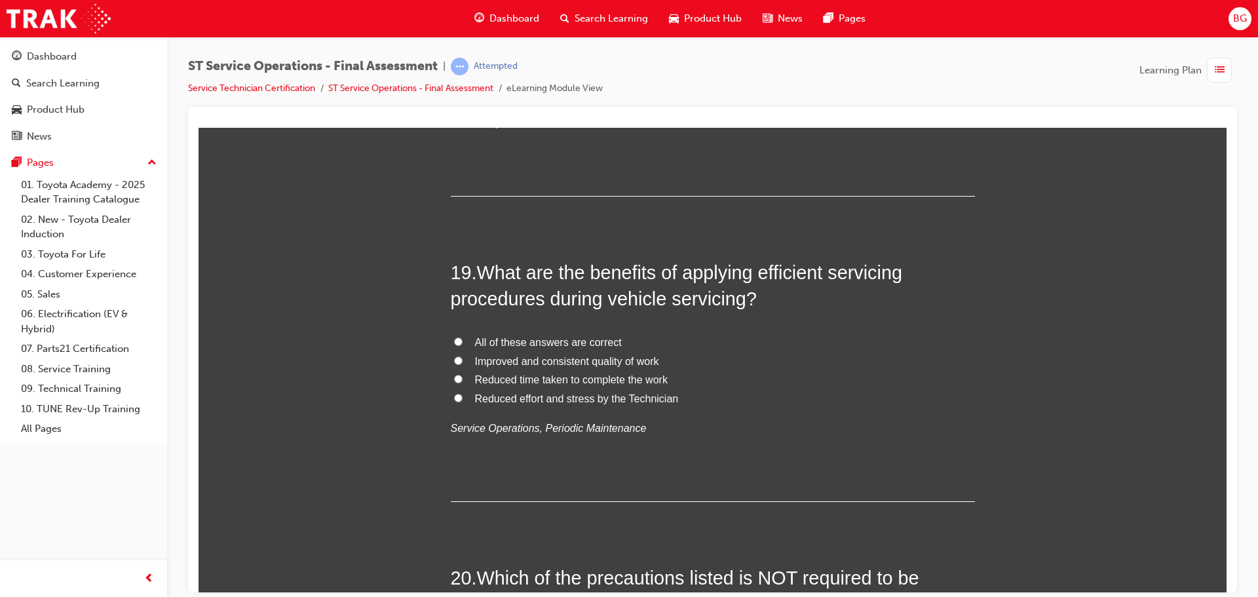
click at [555, 343] on span "All of these answers are correct" at bounding box center [548, 341] width 147 height 11
click at [462, 343] on input "All of these answers are correct" at bounding box center [458, 341] width 9 height 9
radio input "true"
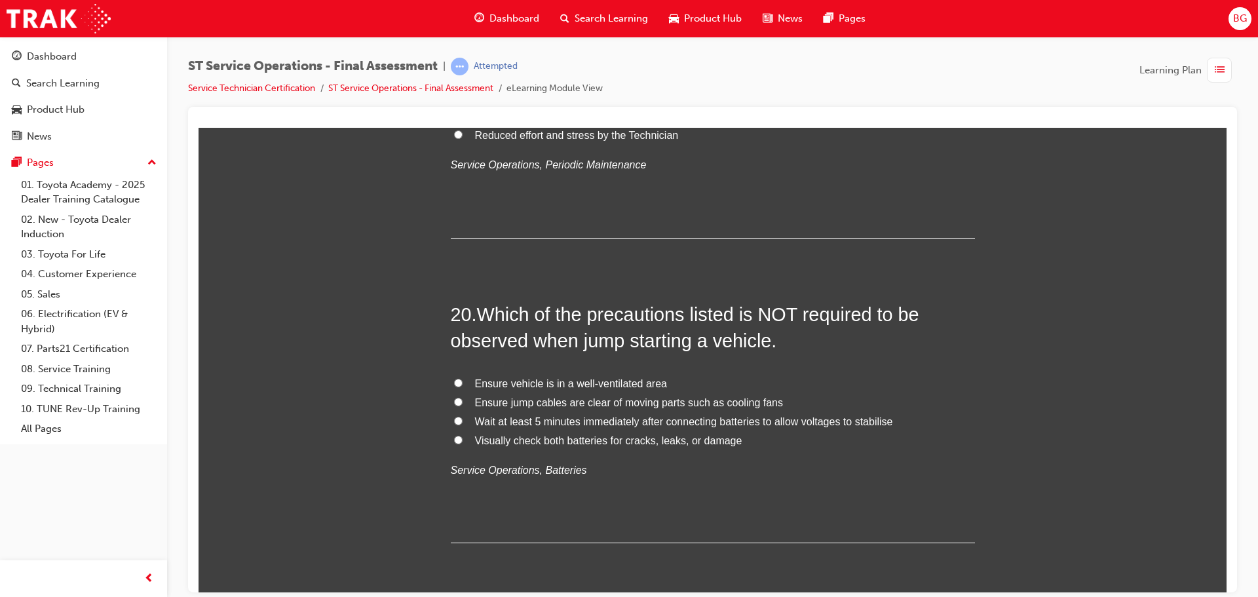
scroll to position [5699, 0]
click at [557, 418] on span "Wait at least 5 minutes immediately after connecting batteries to allow voltage…" at bounding box center [684, 422] width 418 height 11
click at [462, 418] on input "Wait at least 5 minutes immediately after connecting batteries to allow voltage…" at bounding box center [458, 421] width 9 height 9
radio input "true"
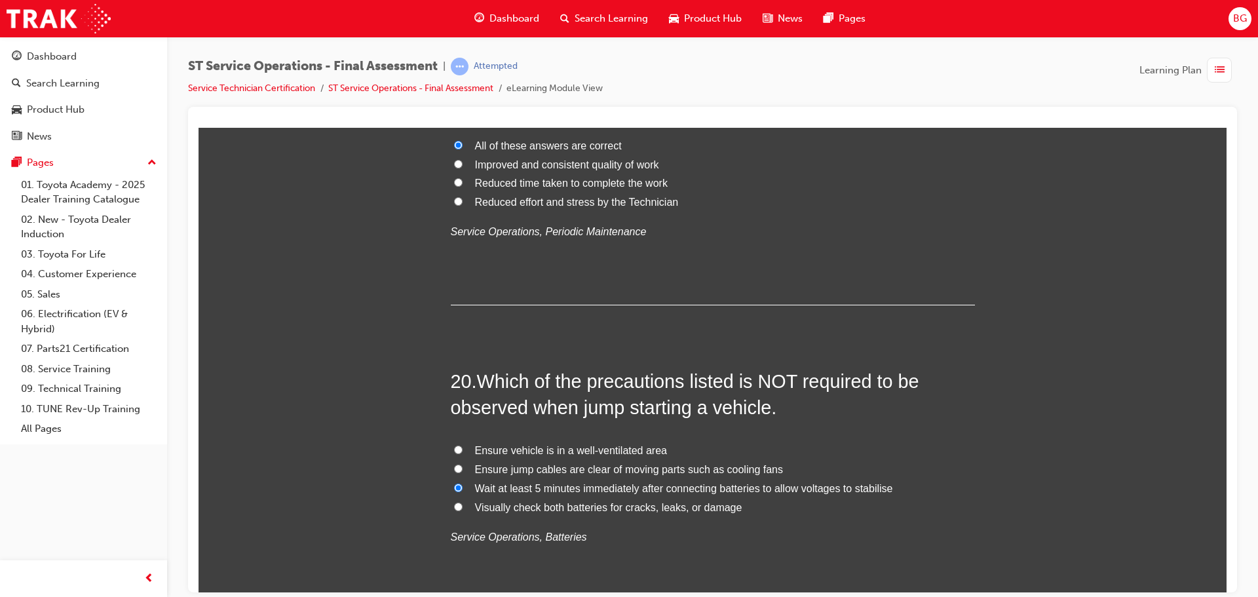
click at [527, 445] on span "Ensure vehicle is in a well-ventilated area" at bounding box center [571, 449] width 192 height 11
click at [462, 445] on input "Ensure vehicle is in a well-ventilated area" at bounding box center [458, 449] width 9 height 9
radio input "true"
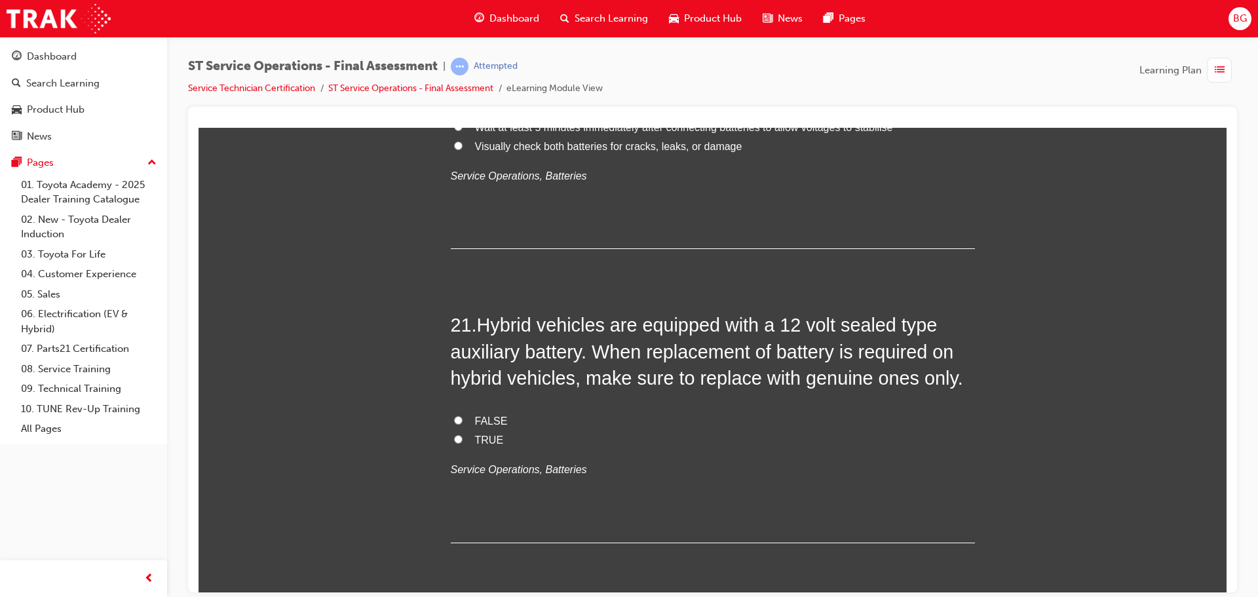
scroll to position [6027, 0]
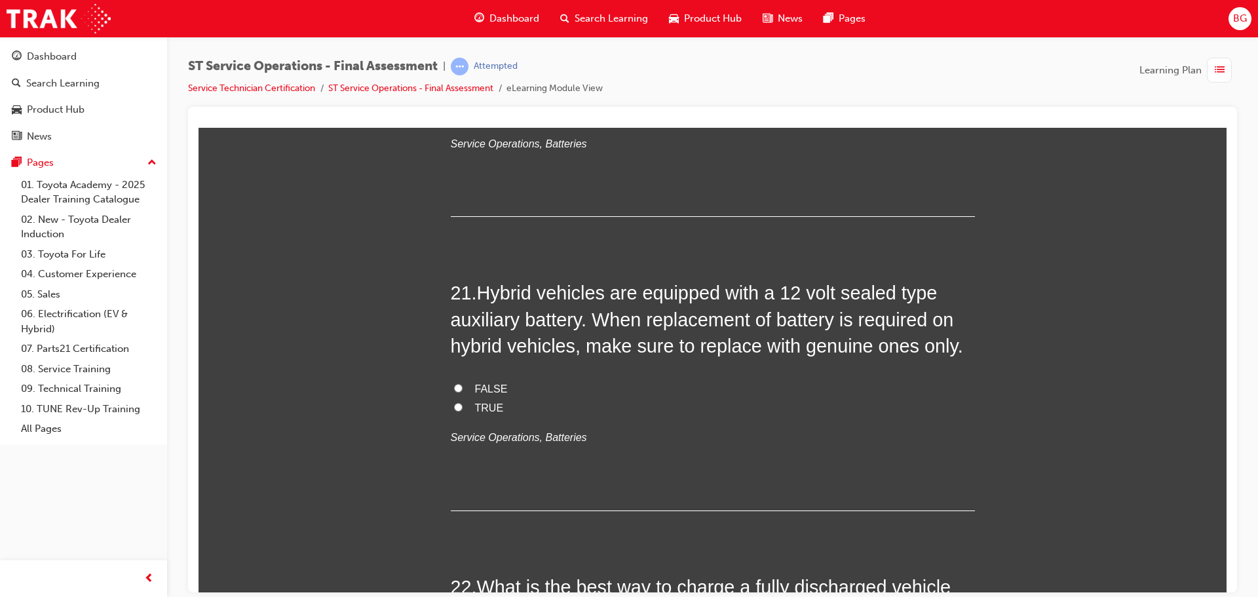
click at [487, 413] on span "TRUE" at bounding box center [489, 407] width 29 height 11
click at [462, 411] on input "TRUE" at bounding box center [458, 406] width 9 height 9
radio input "true"
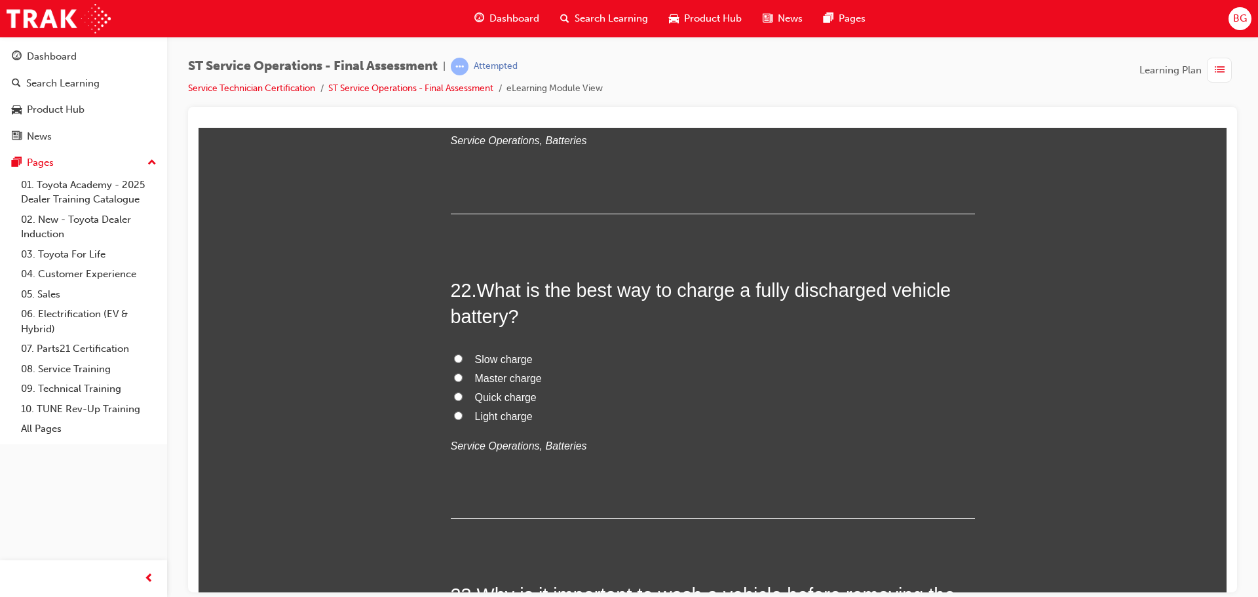
scroll to position [6354, 0]
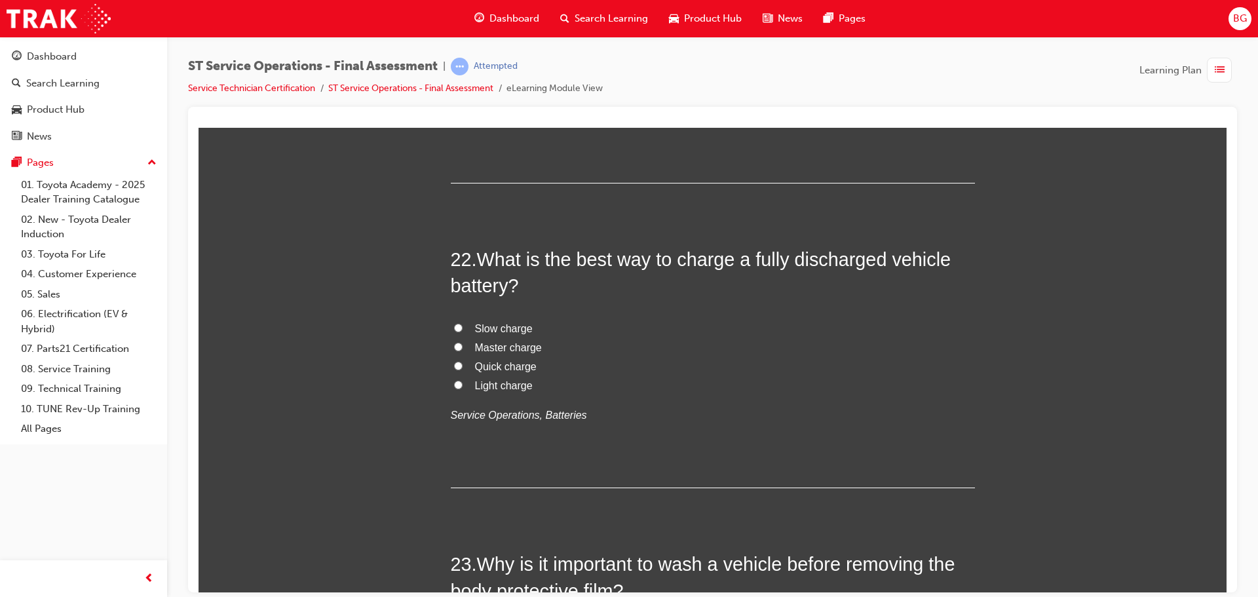
click at [509, 331] on span "Slow charge" at bounding box center [504, 327] width 58 height 11
click at [462, 331] on input "Slow charge" at bounding box center [458, 327] width 9 height 9
radio input "true"
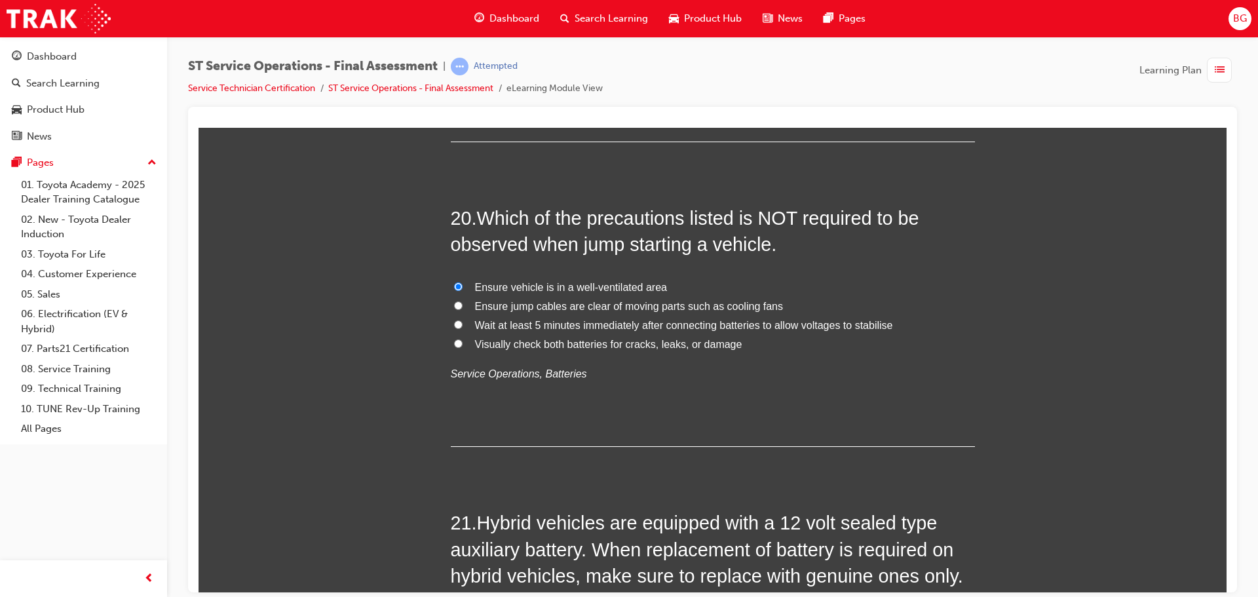
scroll to position [5765, 0]
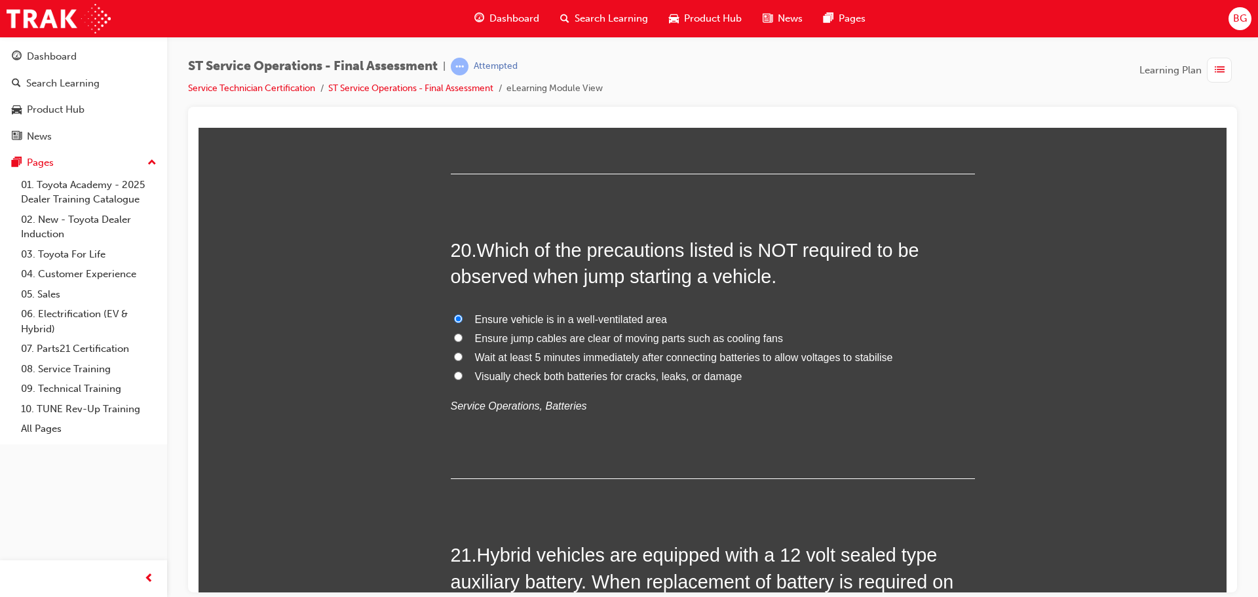
click at [611, 357] on span "Wait at least 5 minutes immediately after connecting batteries to allow voltage…" at bounding box center [684, 356] width 418 height 11
click at [462, 357] on input "Wait at least 5 minutes immediately after connecting batteries to allow voltage…" at bounding box center [458, 356] width 9 height 9
radio input "true"
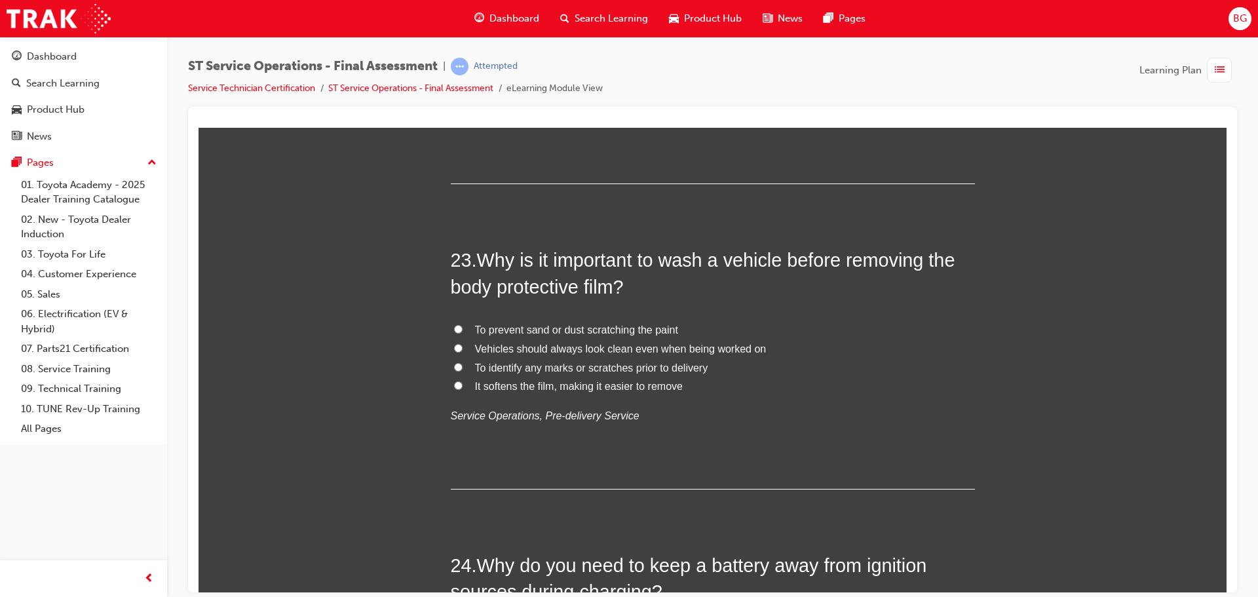
scroll to position [6682, 0]
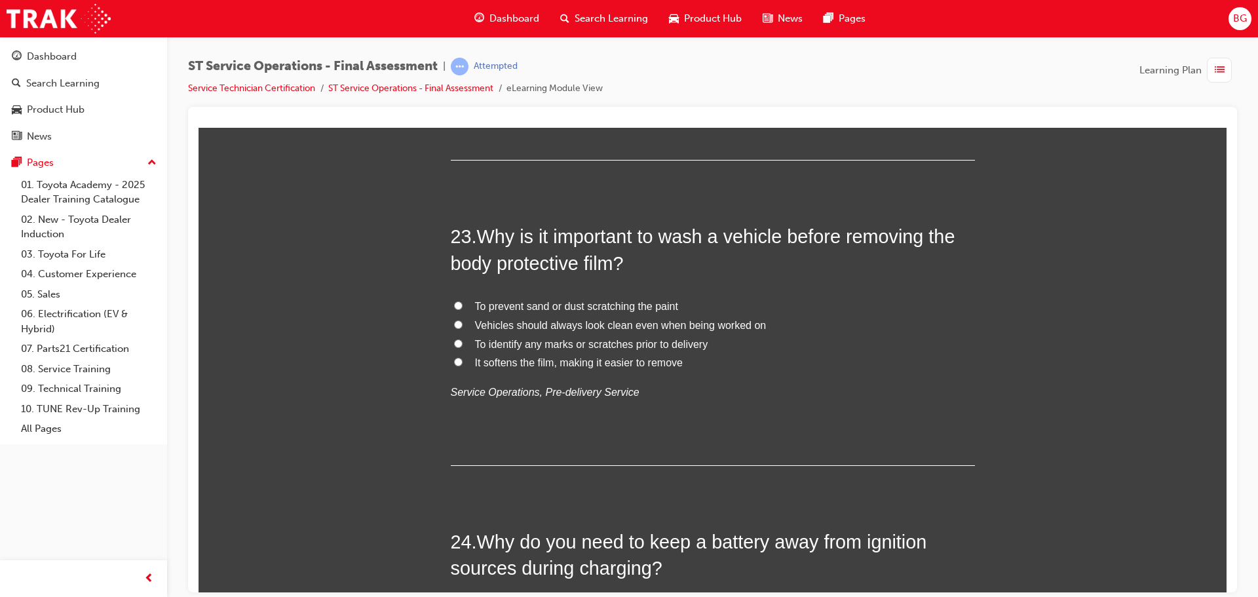
click at [568, 305] on span "To prevent sand or dust scratching the paint" at bounding box center [576, 305] width 203 height 11
click at [462, 305] on input "To prevent sand or dust scratching the paint" at bounding box center [458, 305] width 9 height 9
radio input "true"
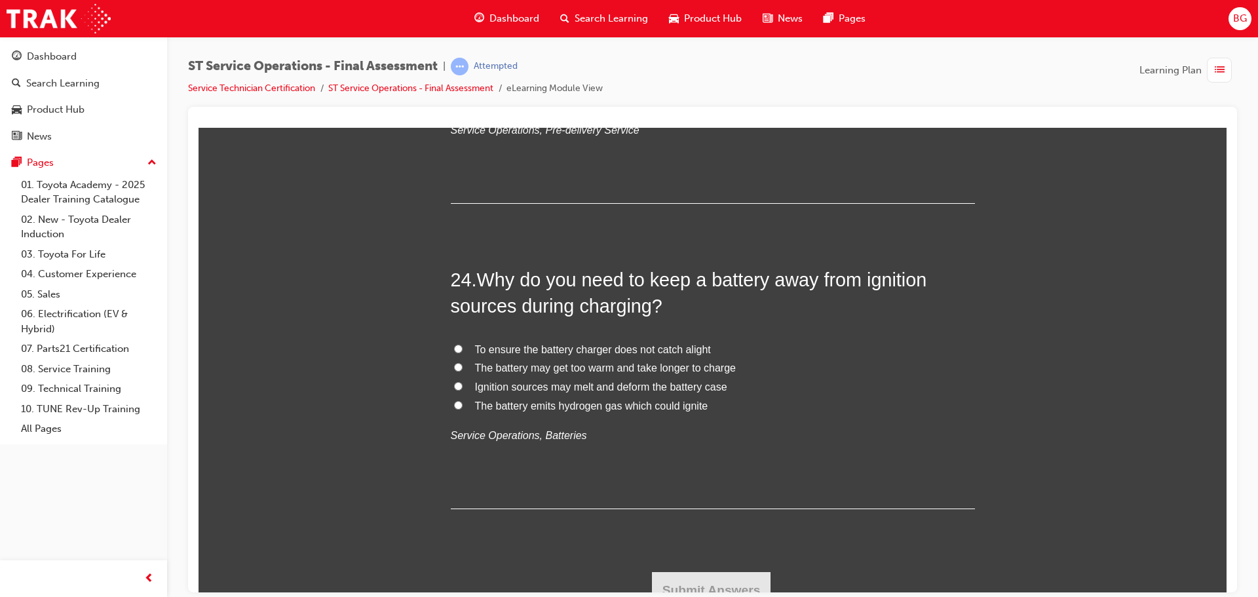
scroll to position [6959, 0]
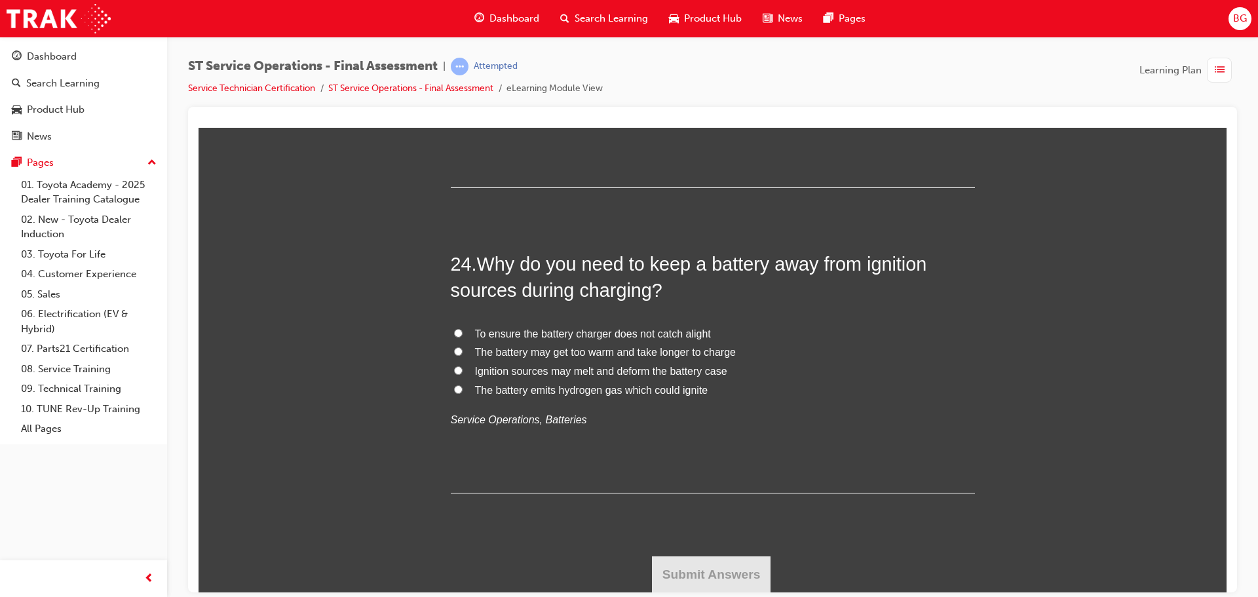
click at [643, 390] on span "The battery emits hydrogen gas which could ignite" at bounding box center [591, 389] width 233 height 11
click at [462, 390] on input "The battery emits hydrogen gas which could ignite" at bounding box center [458, 389] width 9 height 9
radio input "true"
click at [687, 572] on button "Submit Answers" at bounding box center [711, 574] width 119 height 37
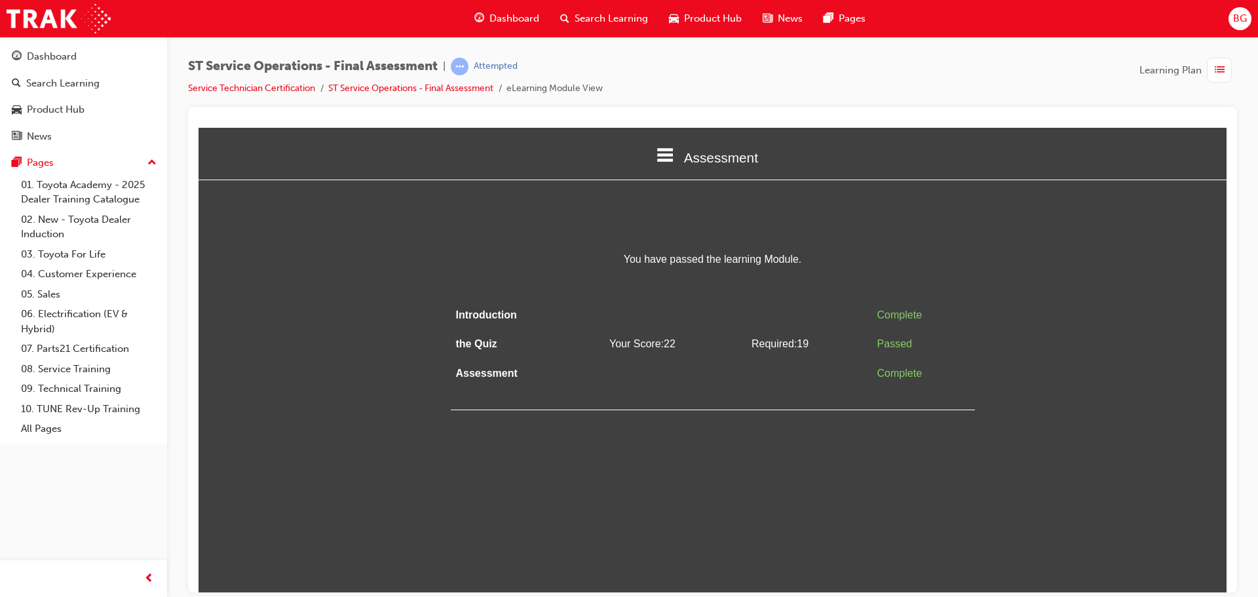
scroll to position [0, 0]
click at [670, 150] on icon at bounding box center [665, 154] width 17 height 14
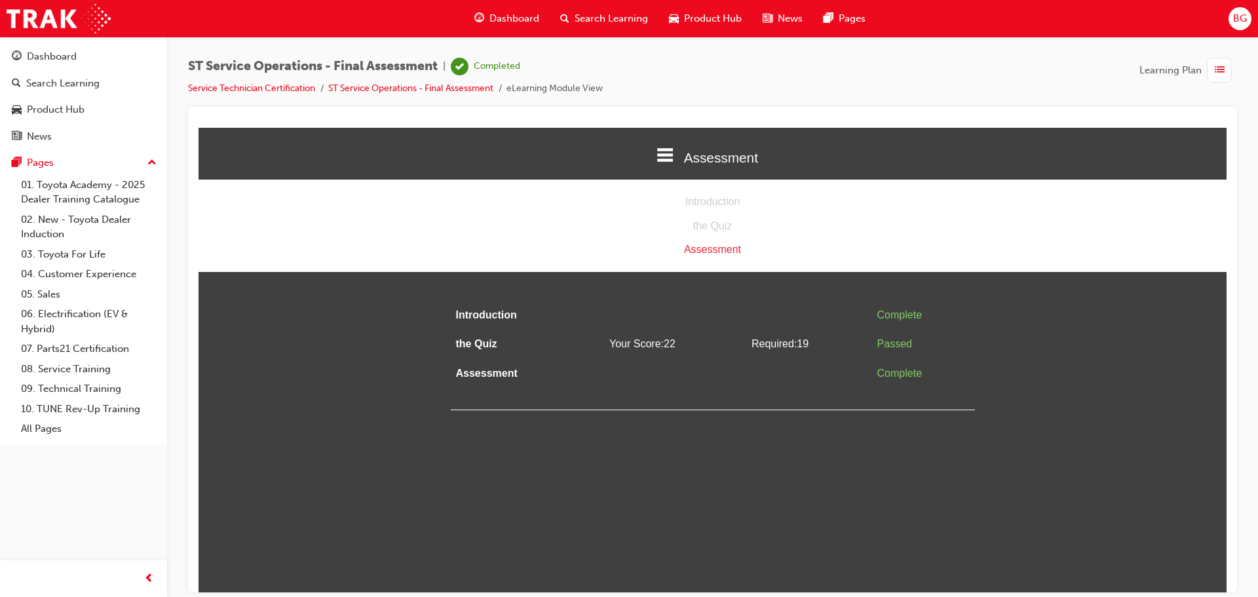
click at [721, 251] on div "Assessment" at bounding box center [712, 249] width 1028 height 19
drag, startPoint x: 829, startPoint y: 402, endPoint x: 837, endPoint y: 391, distance: 13.6
click at [829, 402] on div "Introduction Complete the Quiz Your Score: 22 Required: 19 Passed Assessment Co…" at bounding box center [713, 354] width 524 height 109
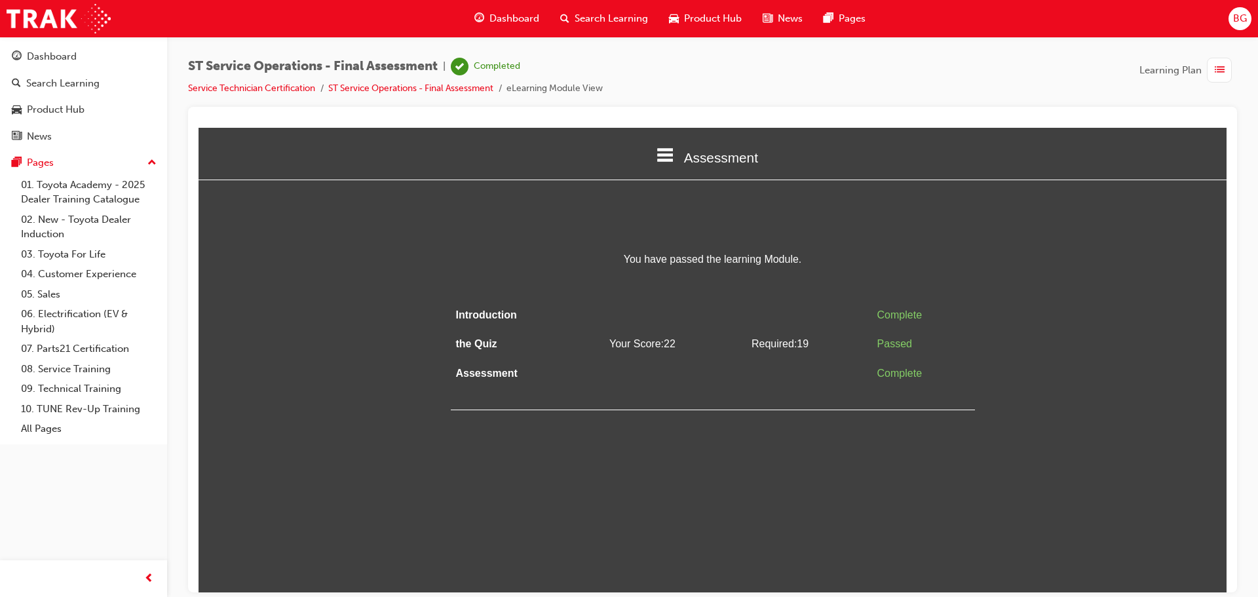
click at [1223, 67] on span "list-icon" at bounding box center [1220, 70] width 10 height 16
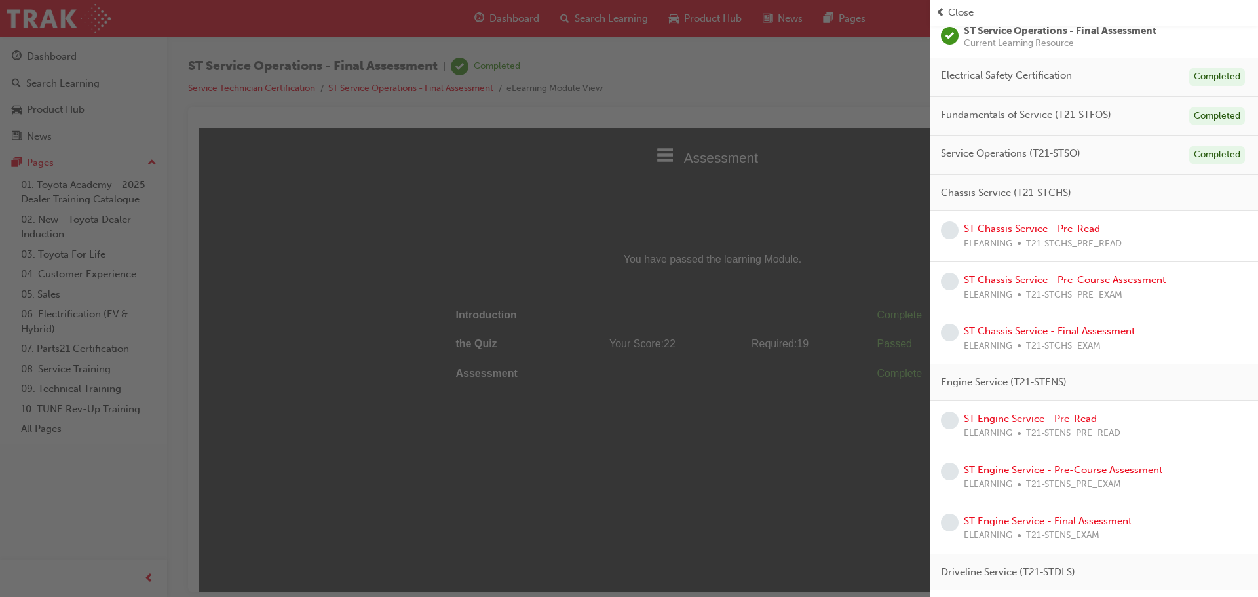
scroll to position [131, 0]
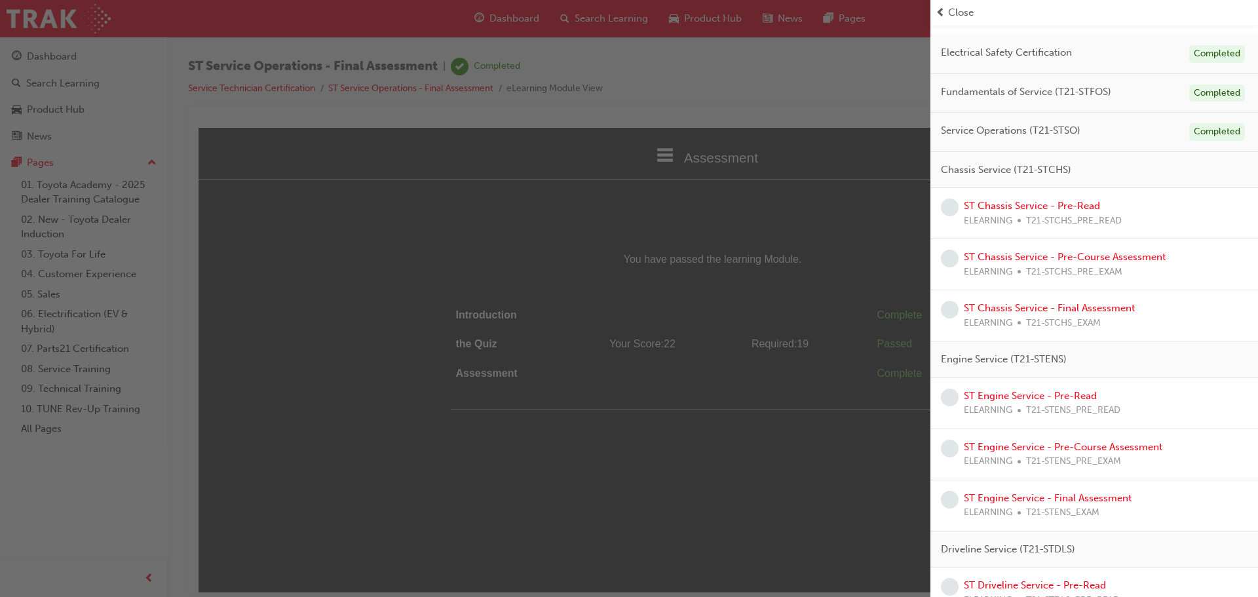
click at [482, 339] on div "button" at bounding box center [465, 298] width 930 height 597
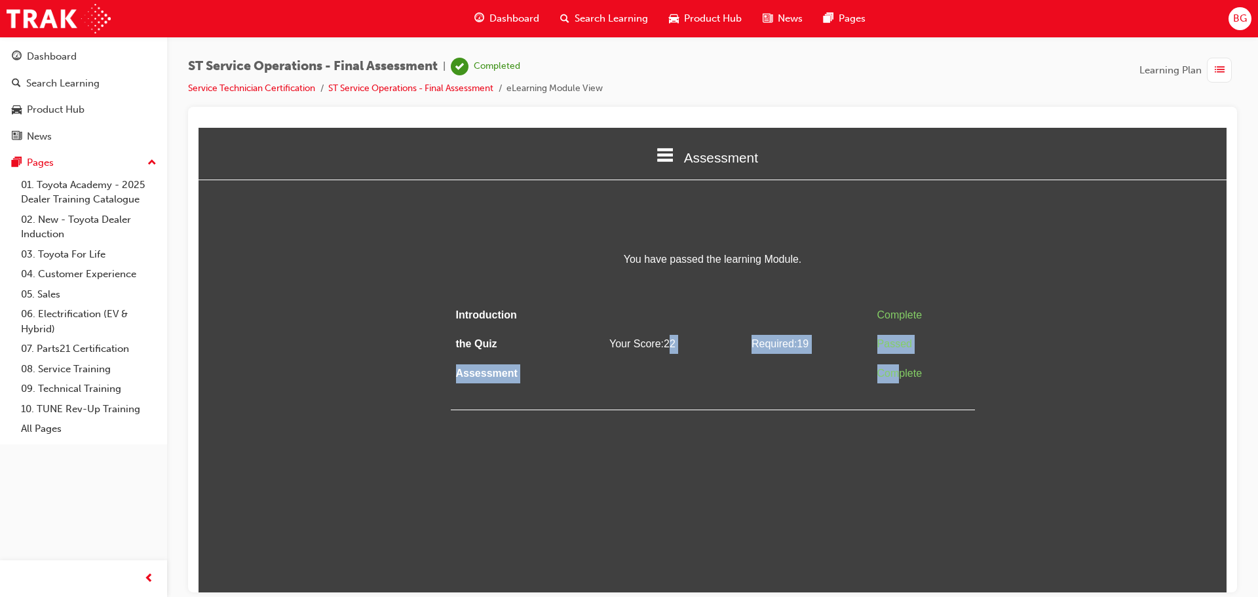
drag, startPoint x: 670, startPoint y: 337, endPoint x: 900, endPoint y: 367, distance: 232.0
click at [900, 367] on tbody "Introduction Complete the Quiz Your Score: 22 Required: 19 Passed Assessment Co…" at bounding box center [713, 344] width 524 height 88
click at [679, 409] on html "Assessment Introduction the Quiz Assessment You have passed the learning Module…" at bounding box center [712, 359] width 1028 height 464
click at [1223, 75] on span "list-icon" at bounding box center [1220, 70] width 10 height 16
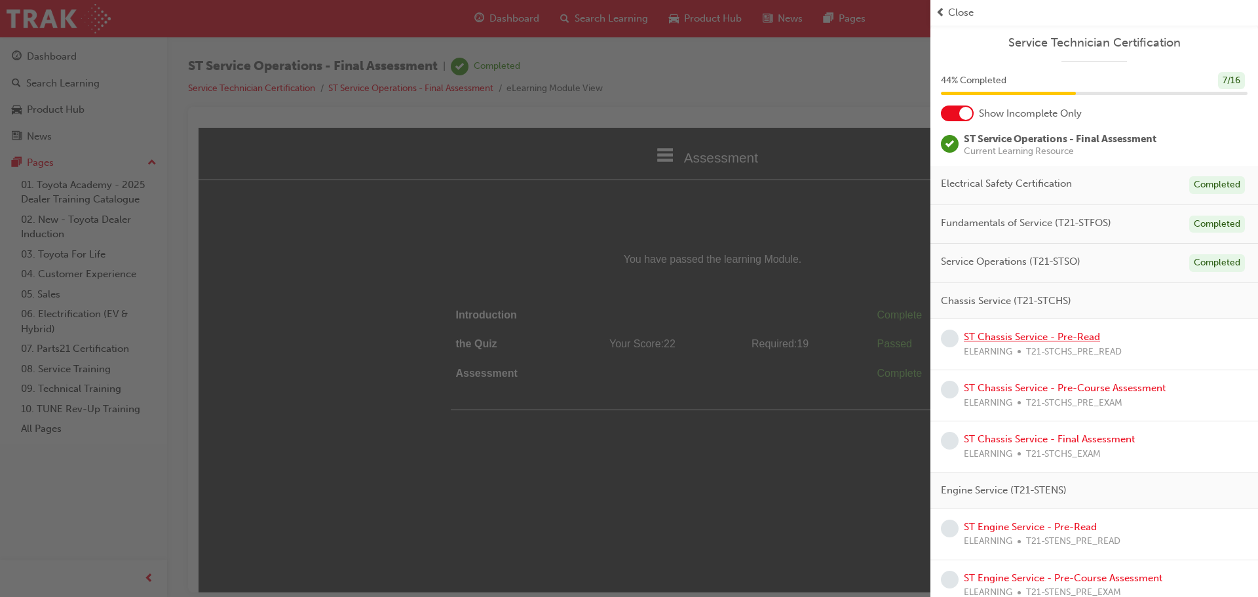
click at [1009, 334] on link "ST Chassis Service - Pre-Read" at bounding box center [1032, 337] width 136 height 12
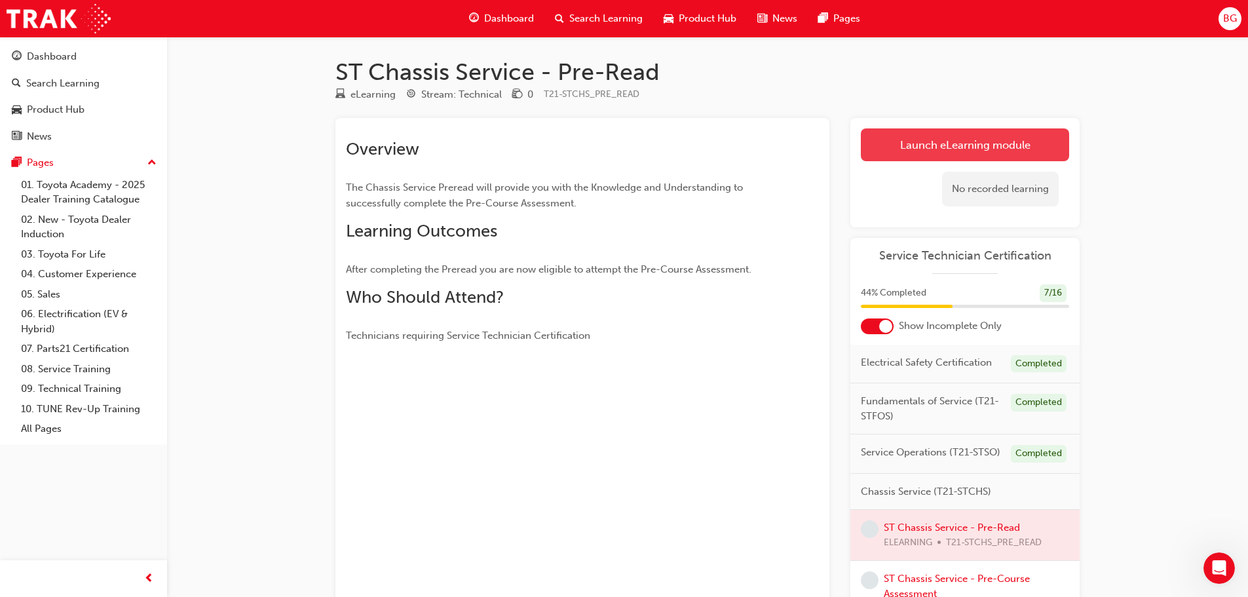
click at [960, 154] on link "Launch eLearning module" at bounding box center [965, 144] width 208 height 33
